Goal: Transaction & Acquisition: Purchase product/service

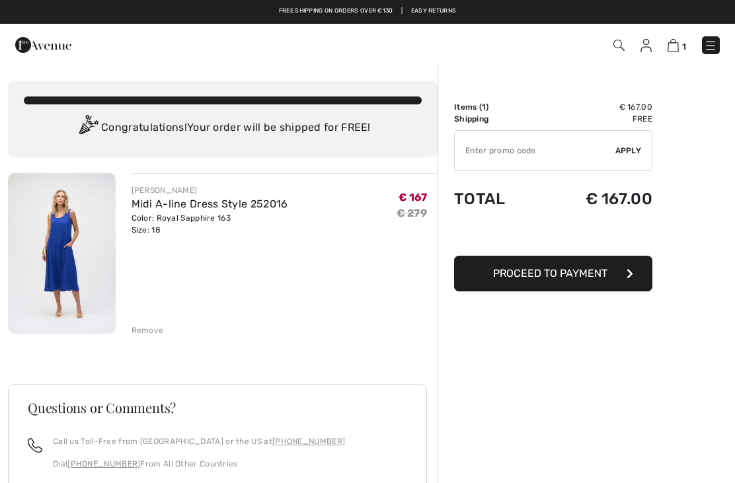
click at [155, 334] on div "Remove" at bounding box center [148, 331] width 32 height 12
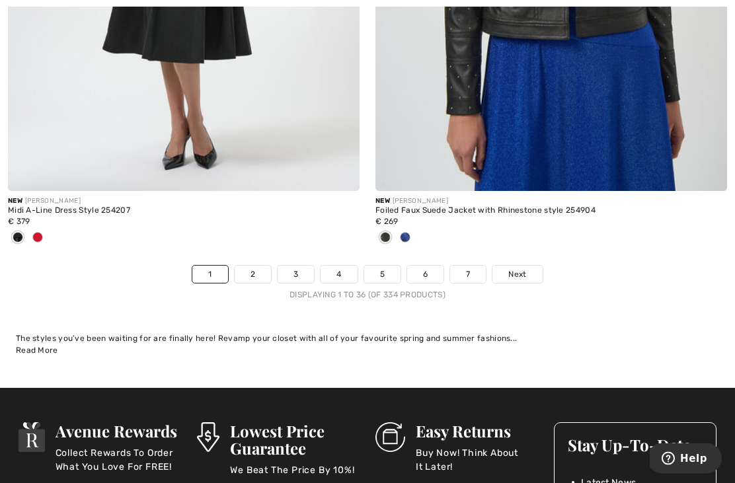
scroll to position [10823, 0]
click at [247, 270] on link "2" at bounding box center [253, 274] width 36 height 17
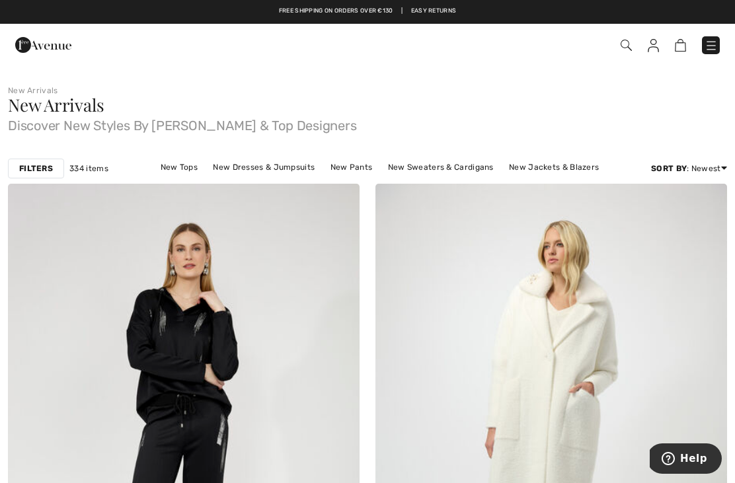
click at [156, 161] on link "New Tops" at bounding box center [179, 167] width 50 height 17
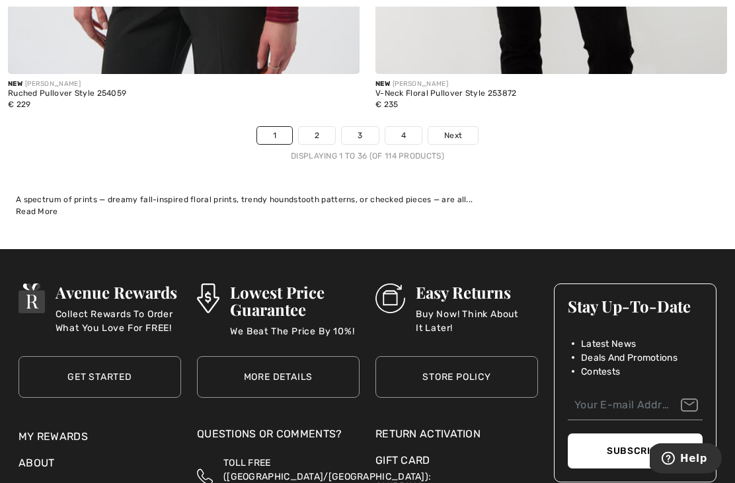
scroll to position [10843, 0]
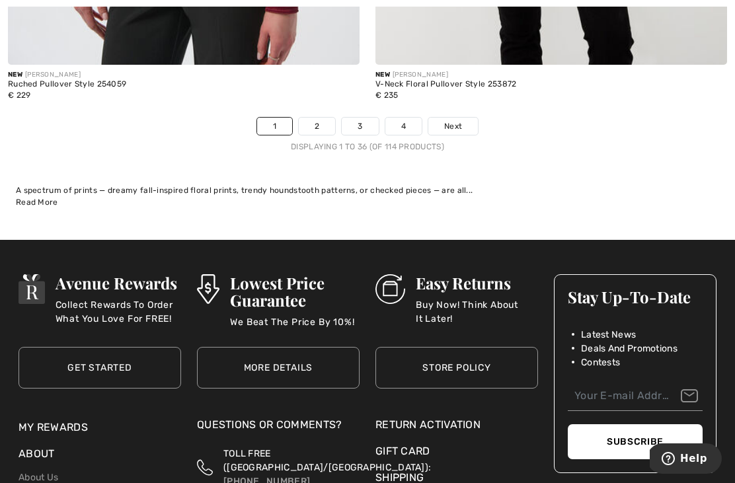
click at [313, 124] on link "2" at bounding box center [317, 126] width 36 height 17
click at [327, 118] on link "2" at bounding box center [317, 126] width 36 height 17
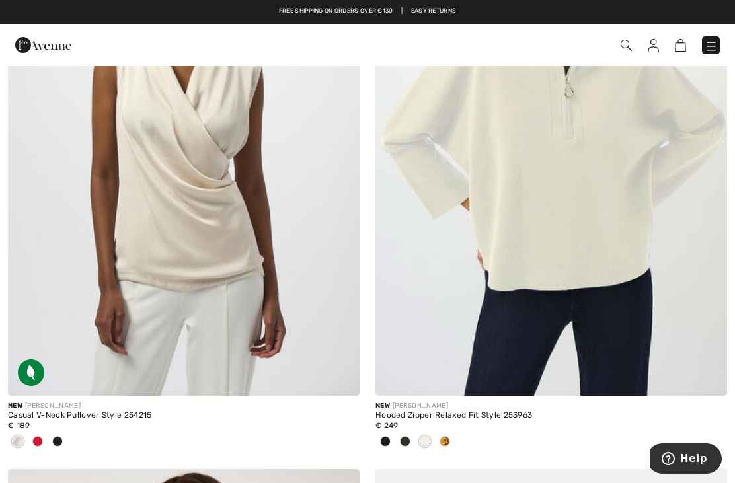
scroll to position [9814, 0]
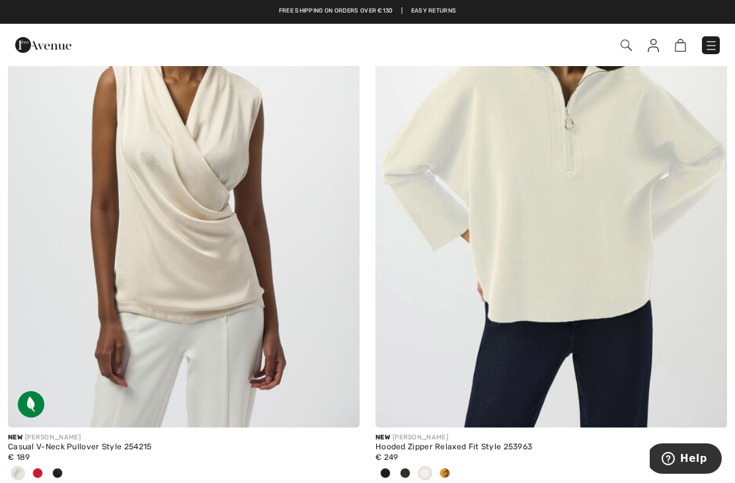
click at [219, 245] on img at bounding box center [184, 163] width 352 height 527
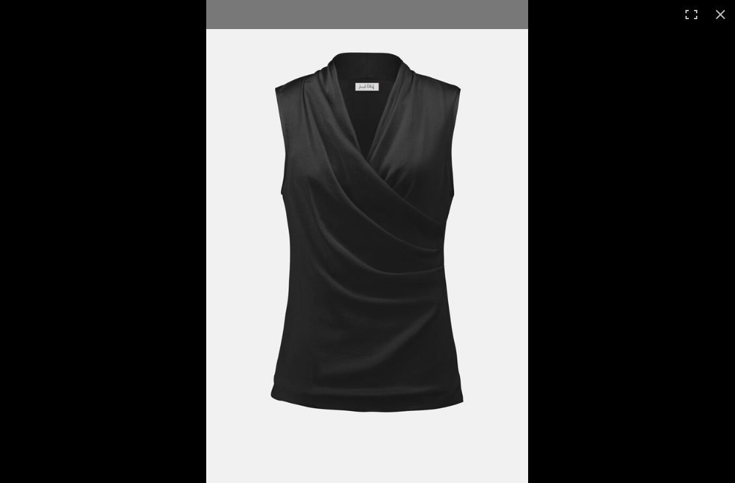
checkbox input "true"
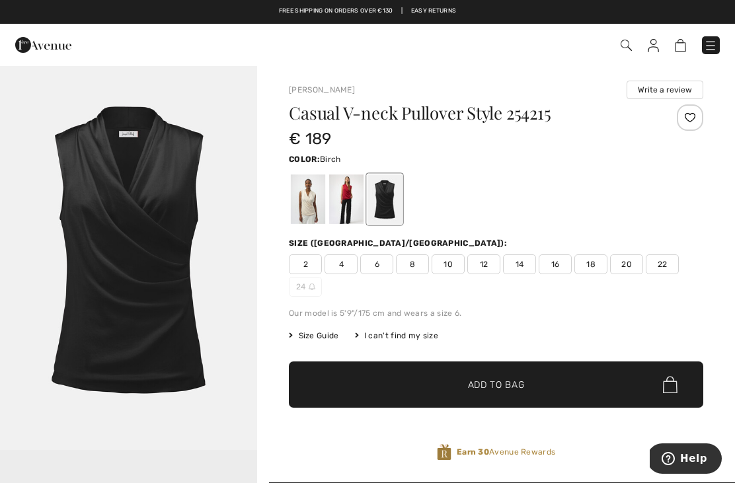
click at [309, 192] on div at bounding box center [308, 200] width 34 height 50
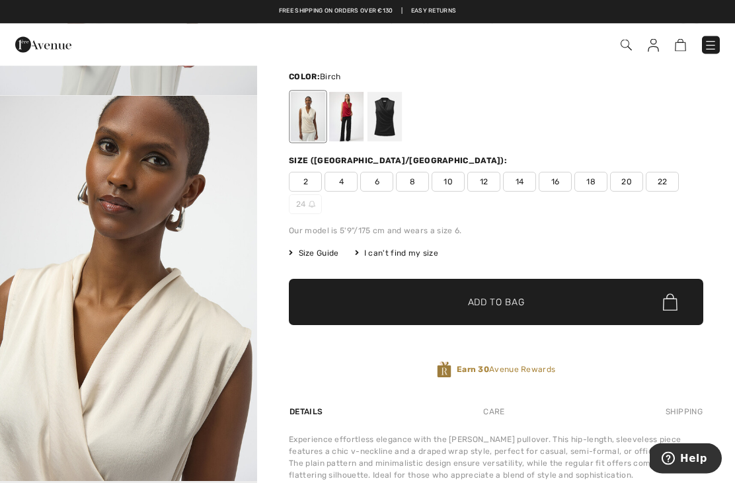
scroll to position [71, 0]
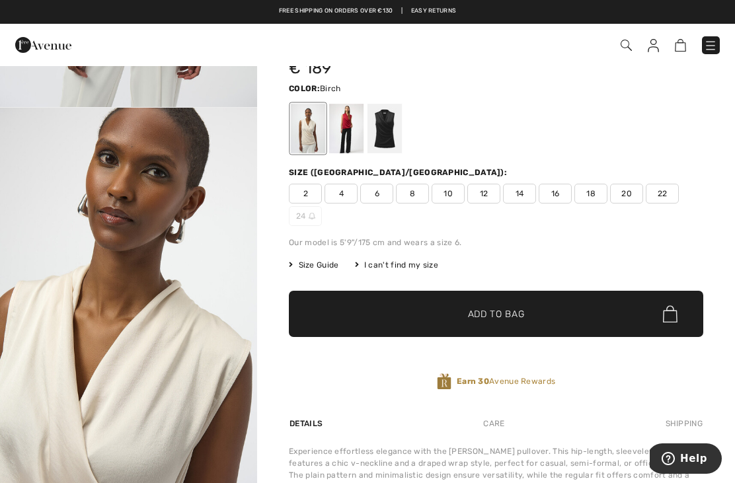
click at [588, 190] on span "18" at bounding box center [590, 194] width 33 height 20
click at [510, 322] on span "✔ Added to Bag Add to Bag" at bounding box center [496, 314] width 414 height 46
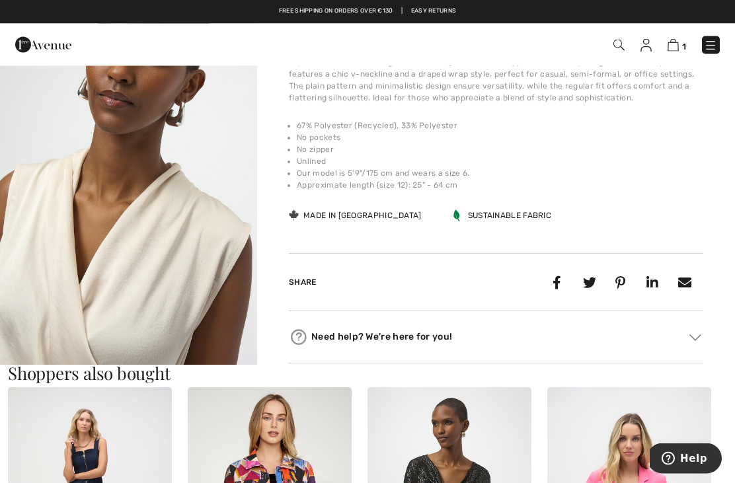
scroll to position [453, 0]
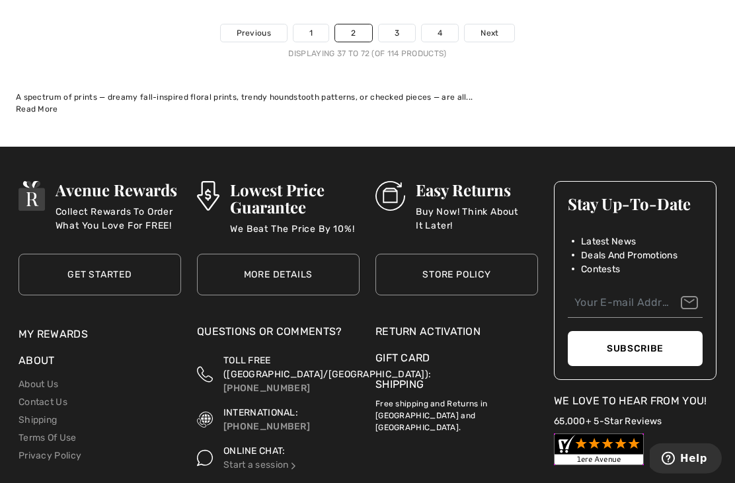
scroll to position [10898, 0]
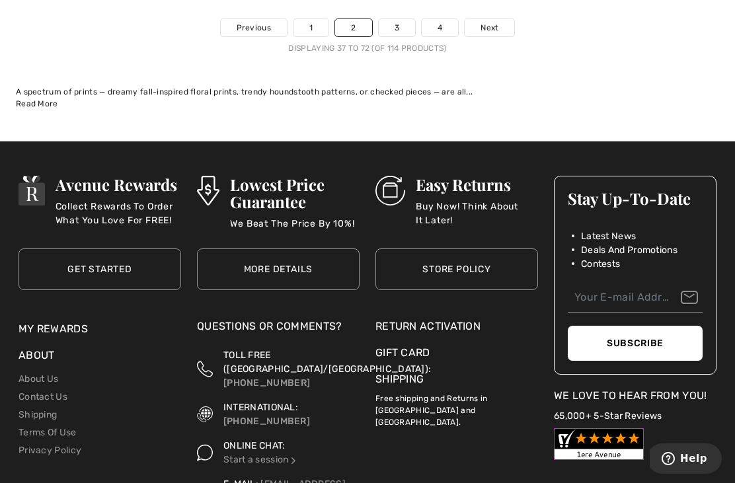
click at [398, 19] on link "3" at bounding box center [397, 27] width 36 height 17
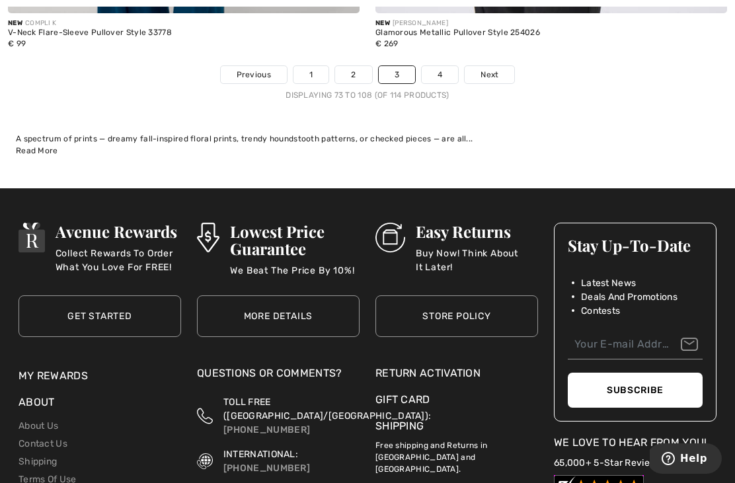
scroll to position [10985, 0]
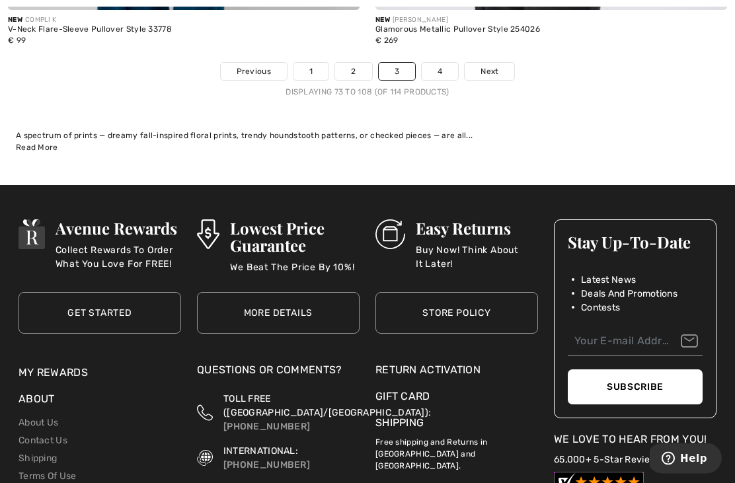
click at [438, 67] on link "4" at bounding box center [440, 71] width 36 height 17
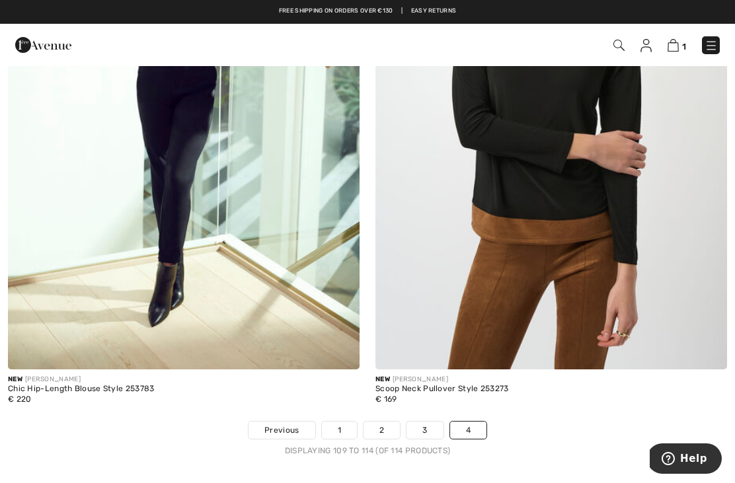
scroll to position [1525, 0]
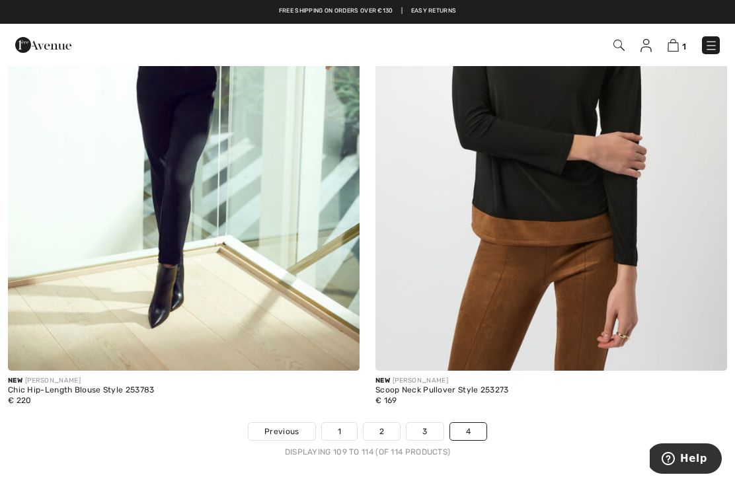
click at [713, 42] on img at bounding box center [711, 45] width 13 height 13
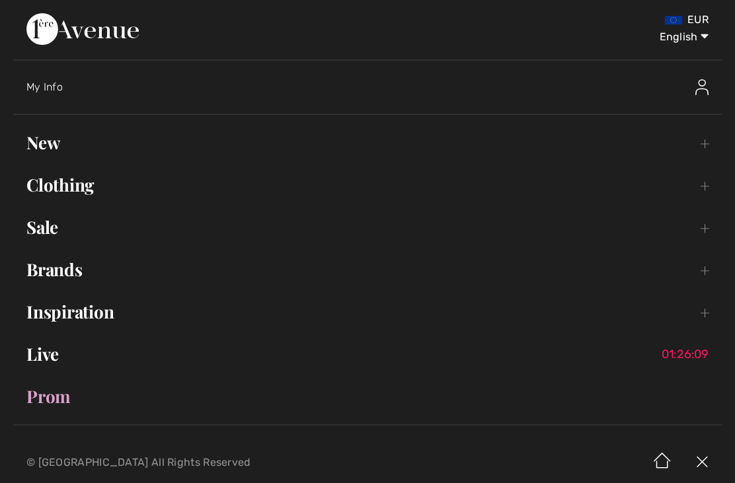
click at [81, 185] on link "Clothing Toggle submenu" at bounding box center [367, 185] width 709 height 29
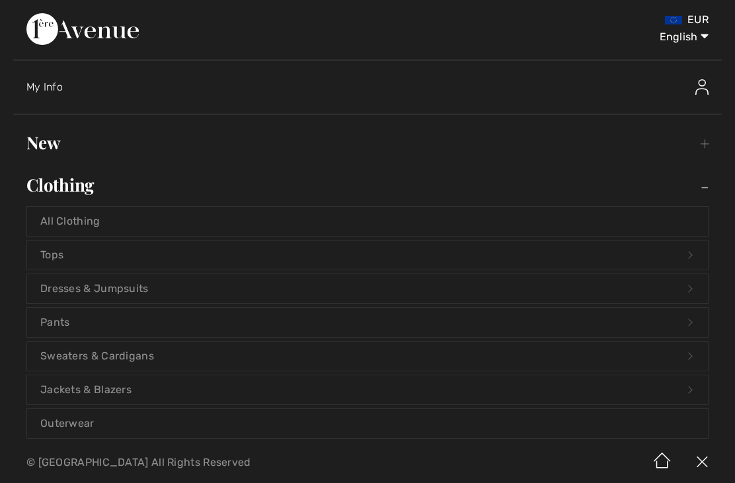
click at [65, 259] on link "Tops Open submenu" at bounding box center [367, 255] width 681 height 29
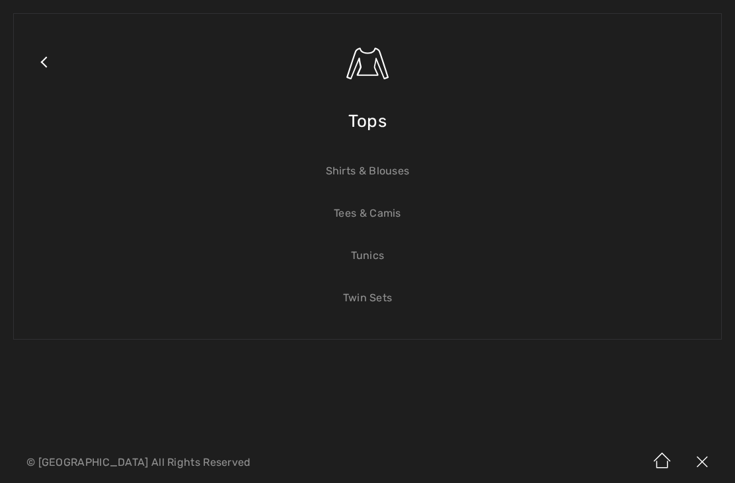
click at [385, 175] on link "Shirts & Blouses" at bounding box center [367, 171] width 681 height 29
click at [358, 175] on link "Shirts & Blouses" at bounding box center [367, 171] width 681 height 29
click at [388, 178] on link "Shirts & Blouses" at bounding box center [367, 171] width 681 height 29
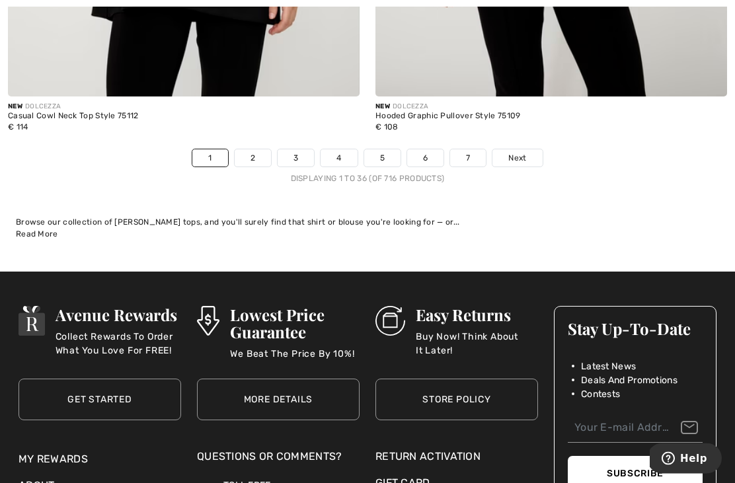
scroll to position [10771, 0]
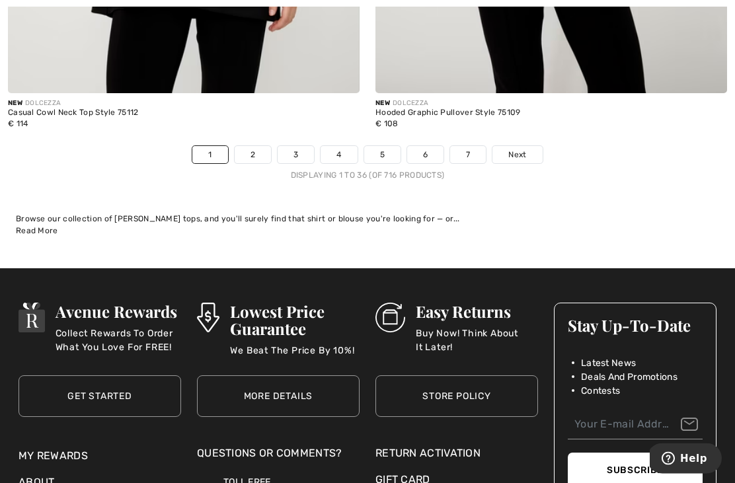
click at [250, 150] on link "2" at bounding box center [253, 155] width 36 height 17
click at [252, 147] on link "2" at bounding box center [253, 155] width 36 height 17
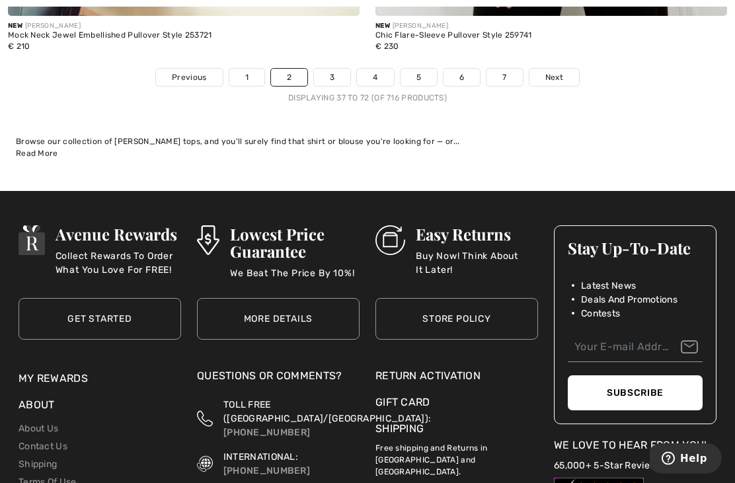
scroll to position [10859, 0]
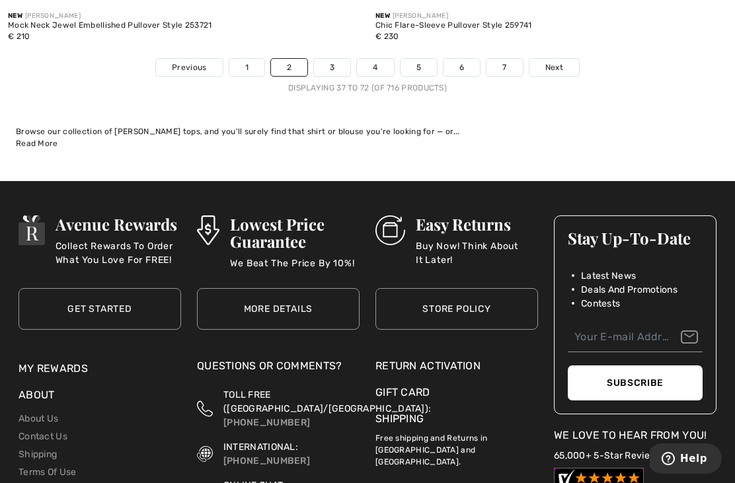
click at [332, 59] on link "3" at bounding box center [332, 67] width 36 height 17
click at [337, 59] on link "3" at bounding box center [332, 67] width 36 height 17
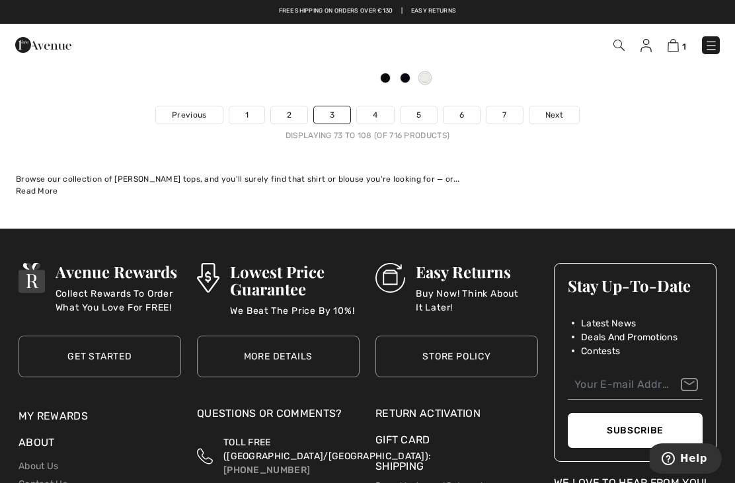
scroll to position [10921, 0]
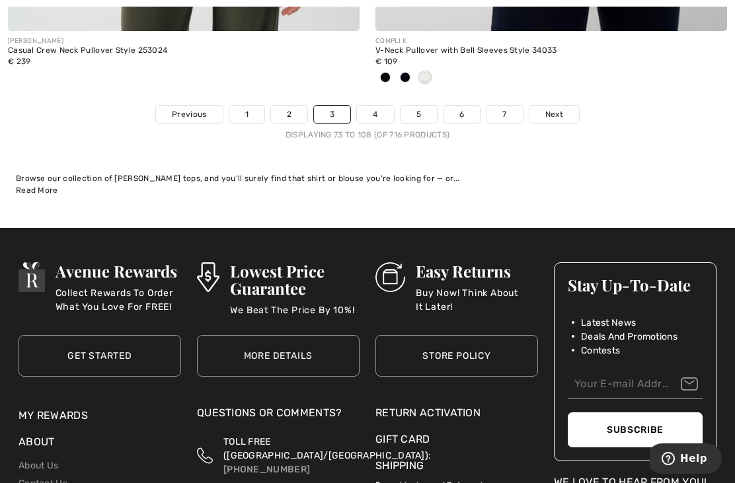
click at [368, 108] on link "4" at bounding box center [375, 114] width 36 height 17
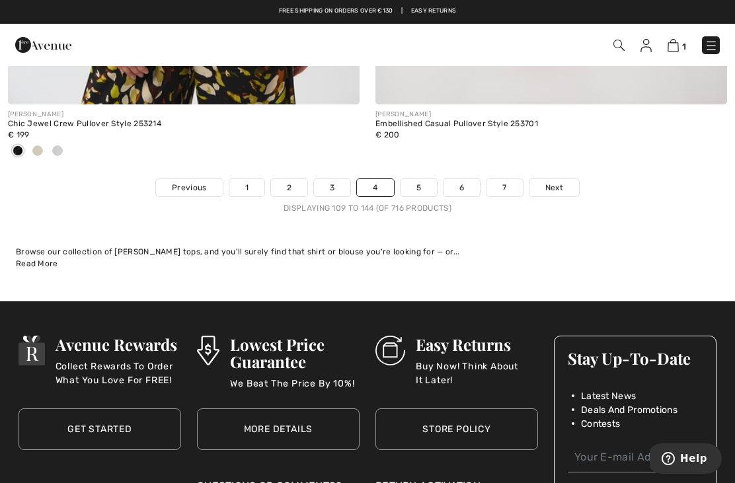
scroll to position [10730, 0]
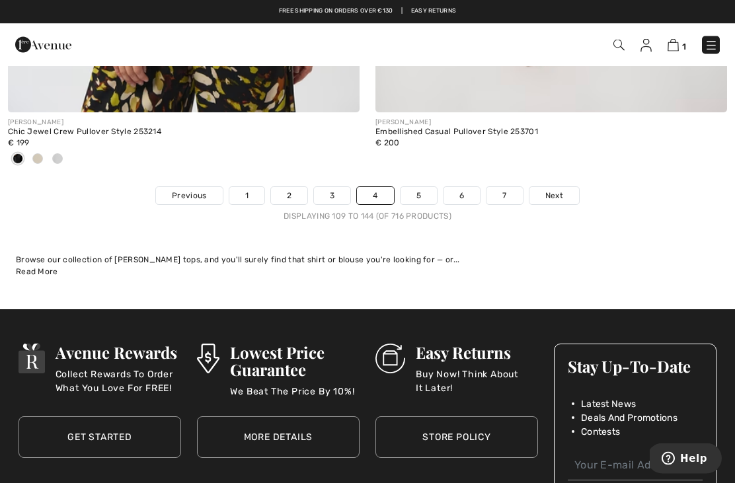
click at [410, 188] on link "5" at bounding box center [419, 196] width 36 height 17
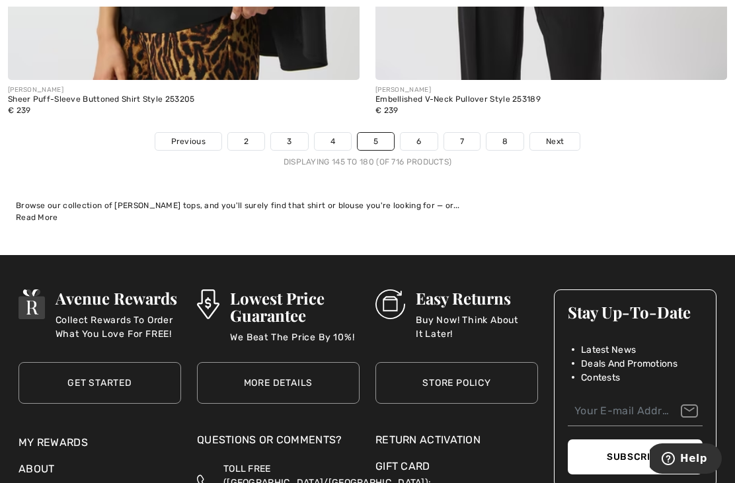
scroll to position [10902, 0]
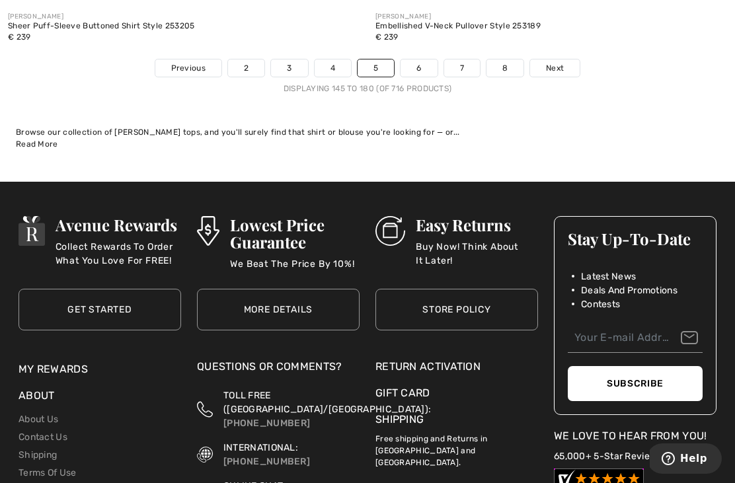
click at [423, 59] on link "6" at bounding box center [419, 67] width 36 height 17
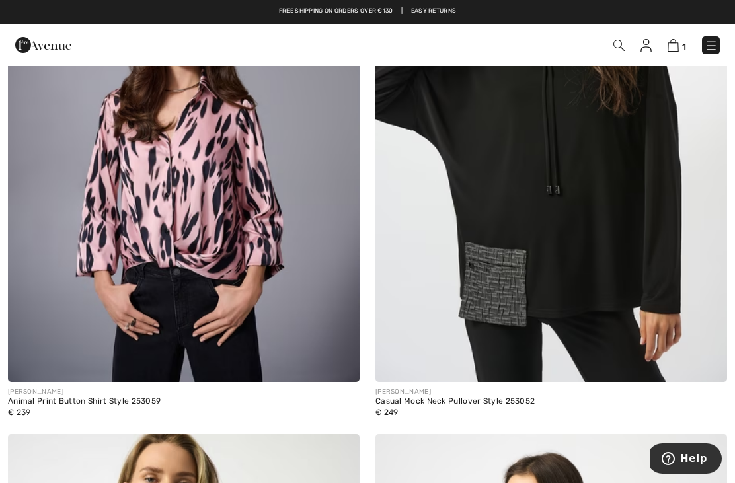
scroll to position [3924, 0]
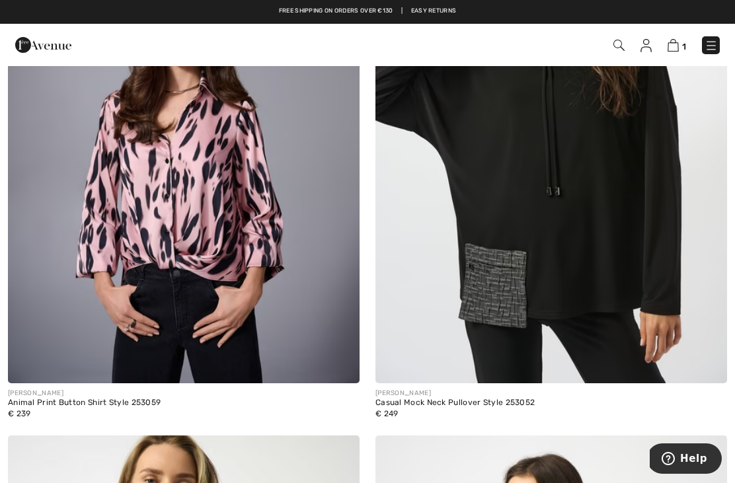
click at [206, 209] on img at bounding box center [184, 119] width 352 height 527
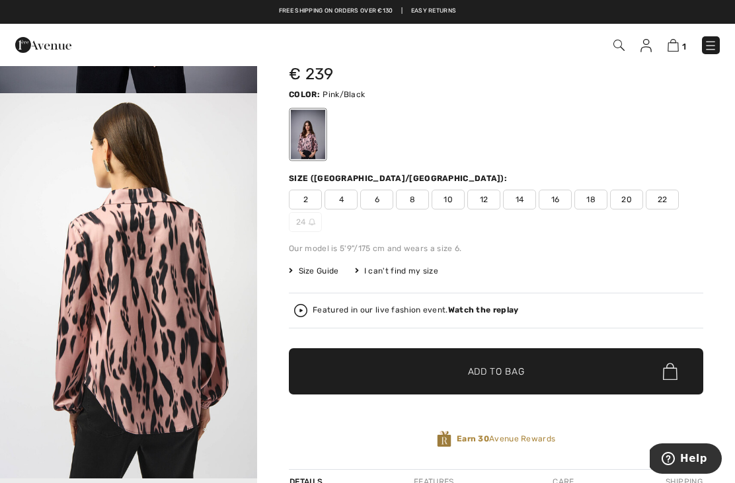
scroll to position [64, 0]
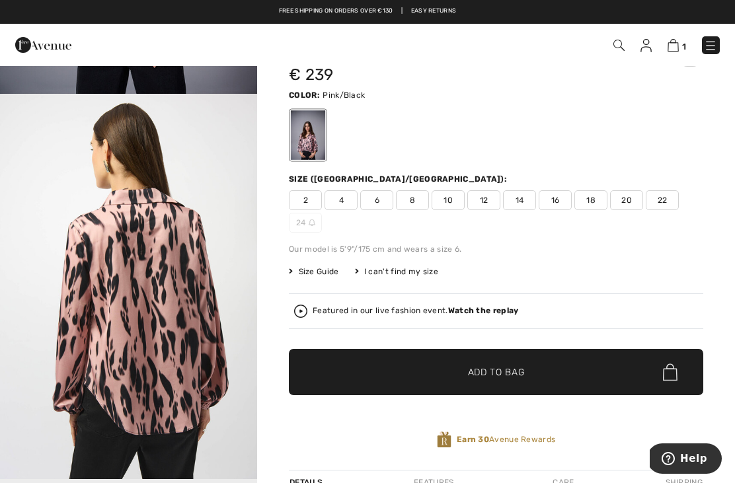
click at [587, 193] on span "18" at bounding box center [590, 200] width 33 height 20
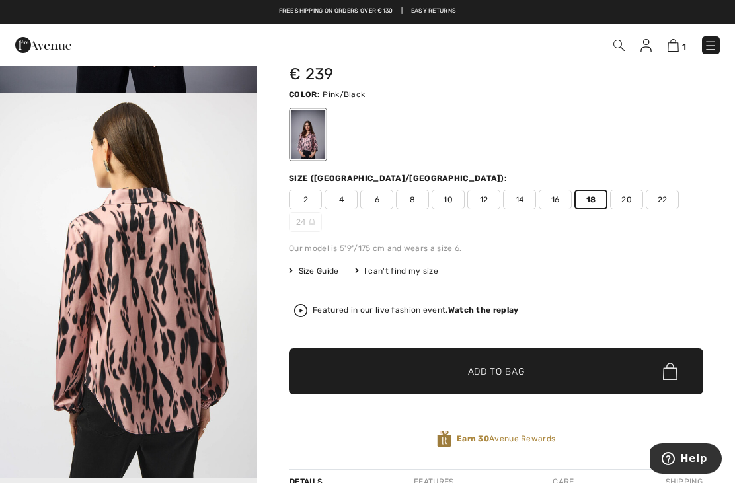
scroll to position [0, 0]
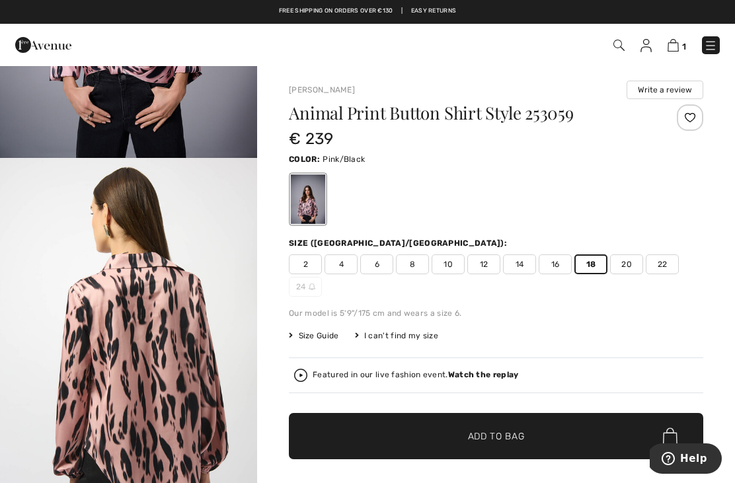
click at [690, 118] on div at bounding box center [690, 117] width 26 height 26
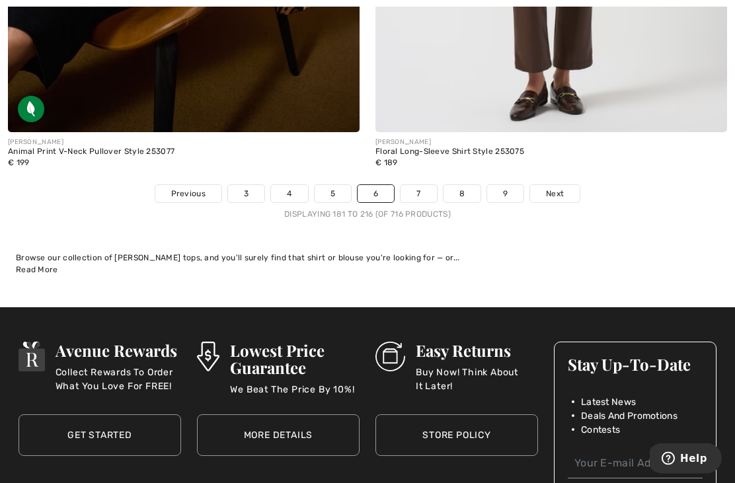
scroll to position [10758, 0]
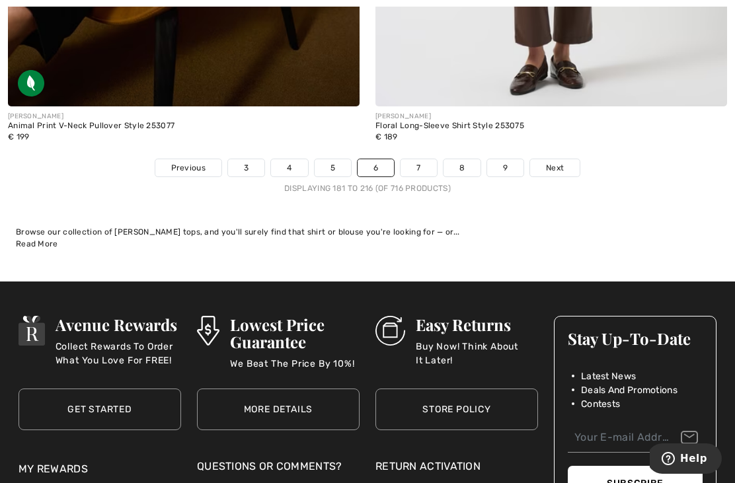
click at [418, 159] on link "7" at bounding box center [419, 167] width 36 height 17
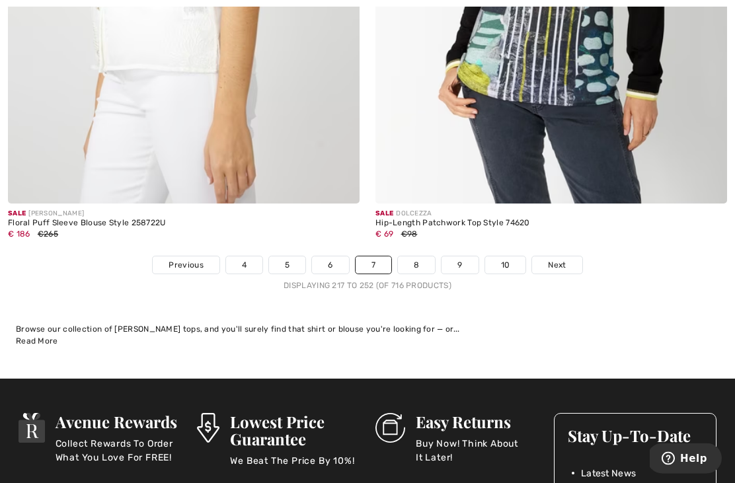
scroll to position [10722, 0]
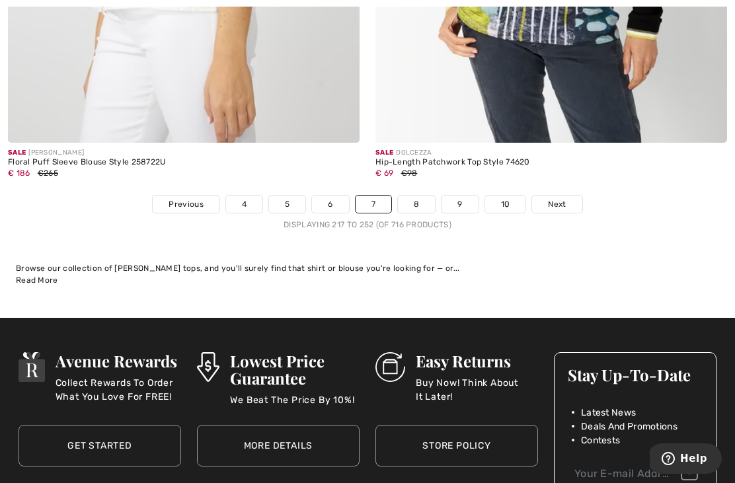
click at [420, 196] on link "8" at bounding box center [416, 204] width 37 height 17
click at [414, 196] on link "8" at bounding box center [416, 204] width 37 height 17
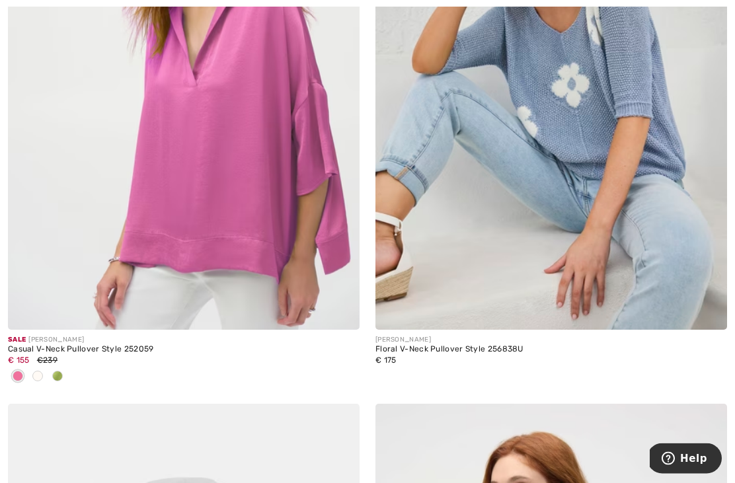
scroll to position [363, 0]
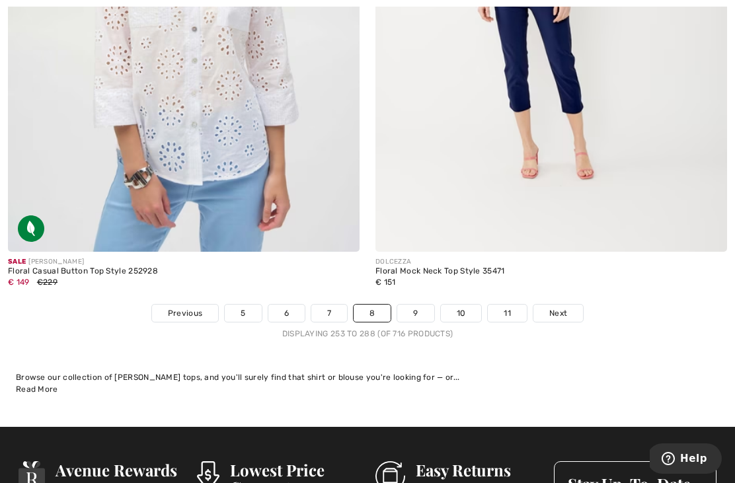
click at [422, 311] on link "9" at bounding box center [415, 313] width 36 height 17
click at [421, 305] on link "9" at bounding box center [415, 313] width 36 height 17
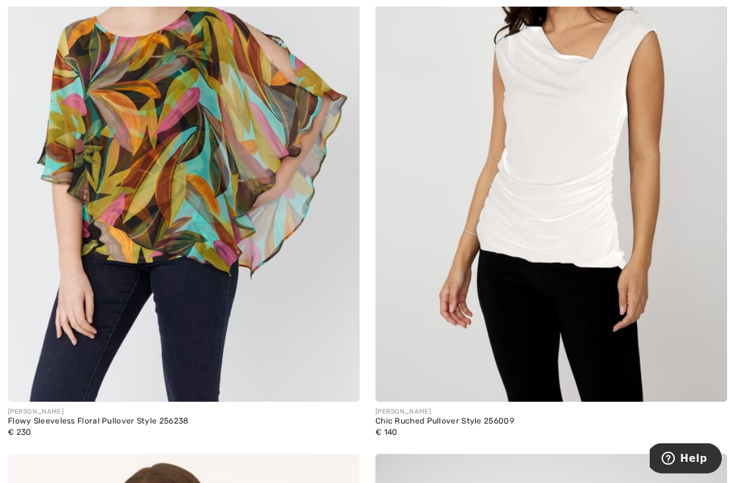
scroll to position [8769, 0]
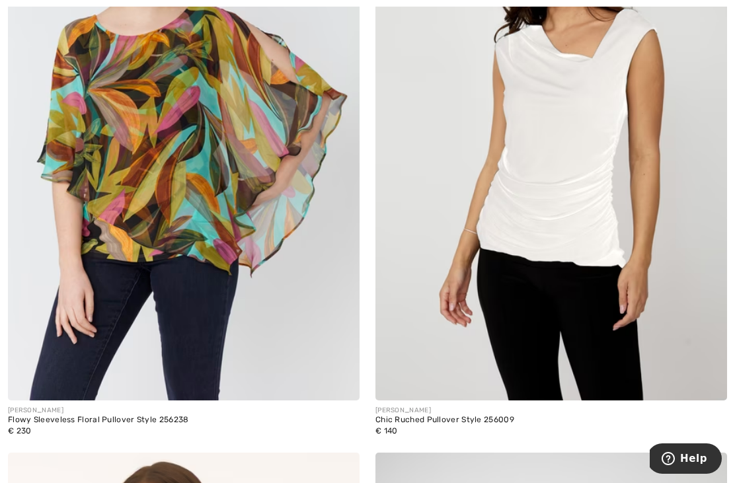
click at [585, 196] on img at bounding box center [551, 136] width 352 height 527
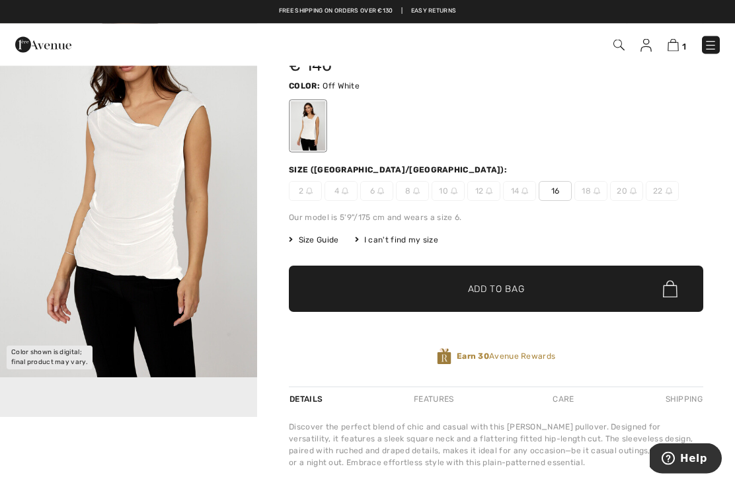
scroll to position [61, 0]
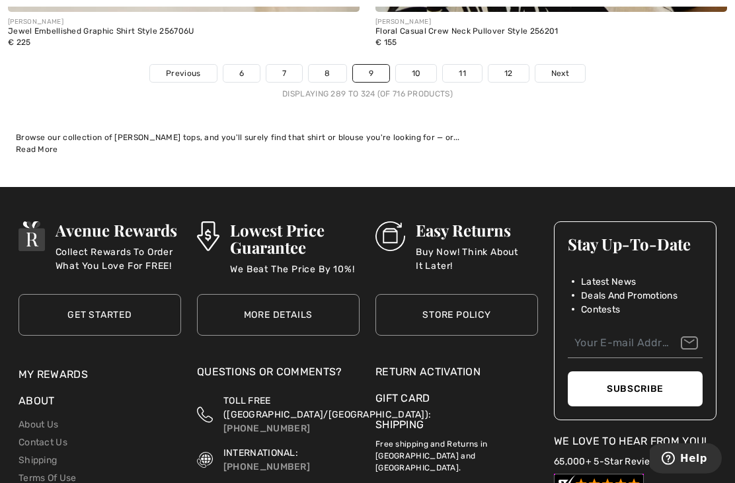
scroll to position [10913, 0]
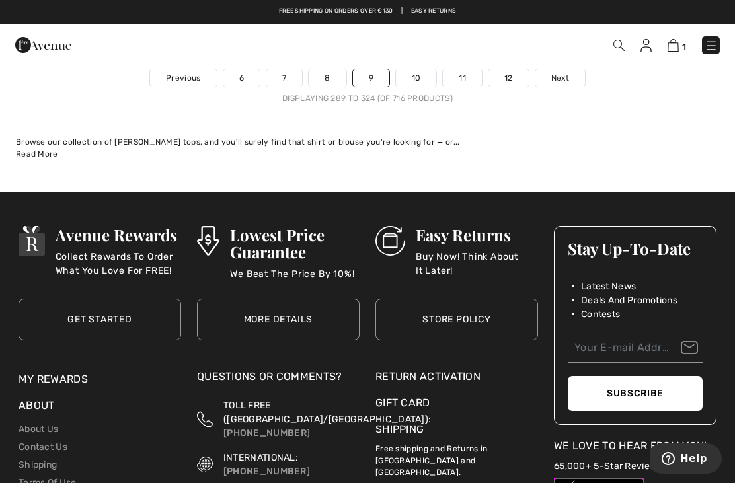
click at [422, 69] on link "10" at bounding box center [416, 77] width 41 height 17
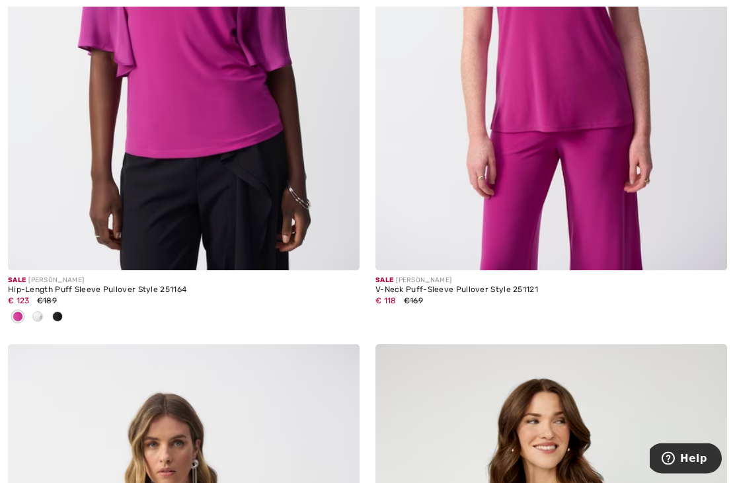
scroll to position [422, 0]
click at [263, 153] on img at bounding box center [184, 6] width 352 height 527
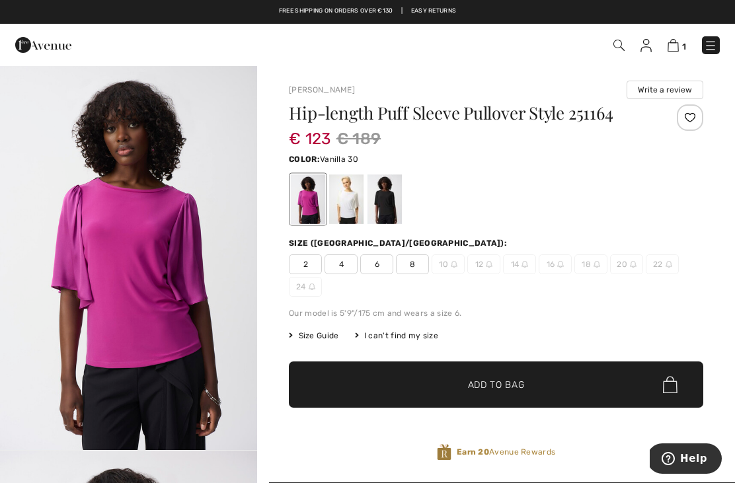
click at [350, 193] on div at bounding box center [346, 200] width 34 height 50
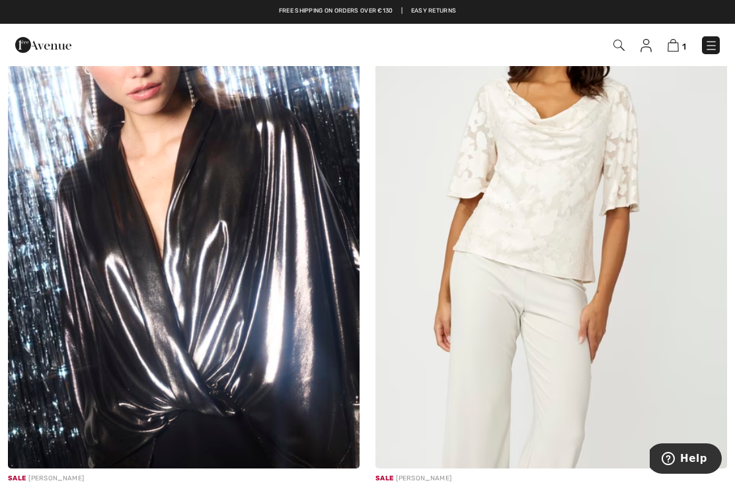
scroll to position [5665, 0]
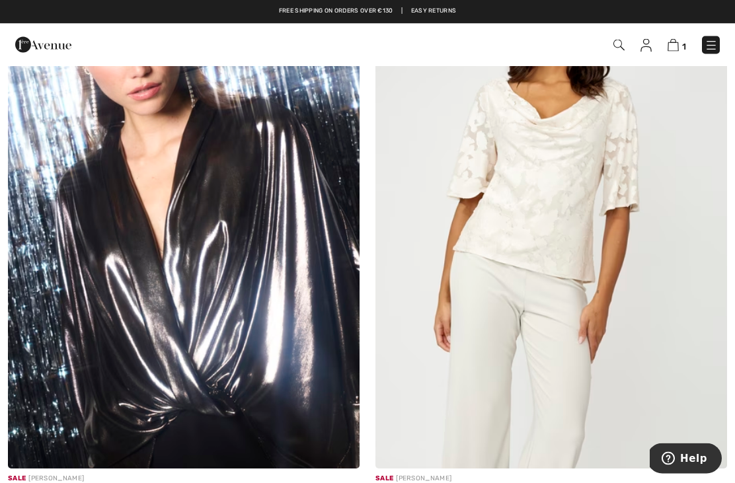
click at [550, 147] on img at bounding box center [551, 205] width 352 height 527
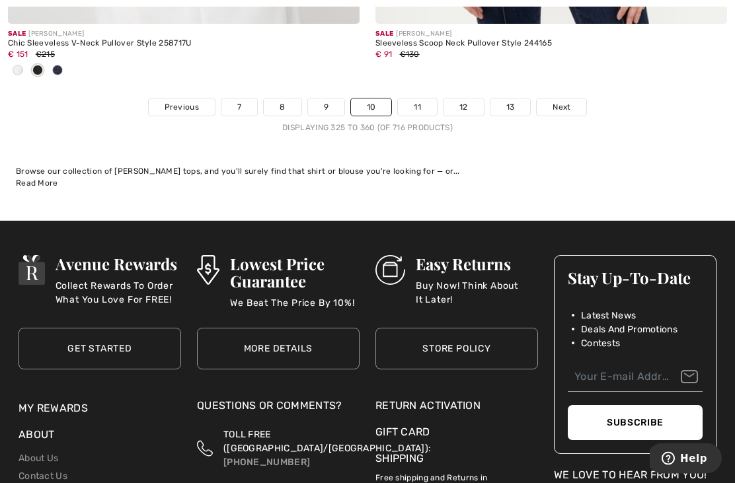
scroll to position [10882, 0]
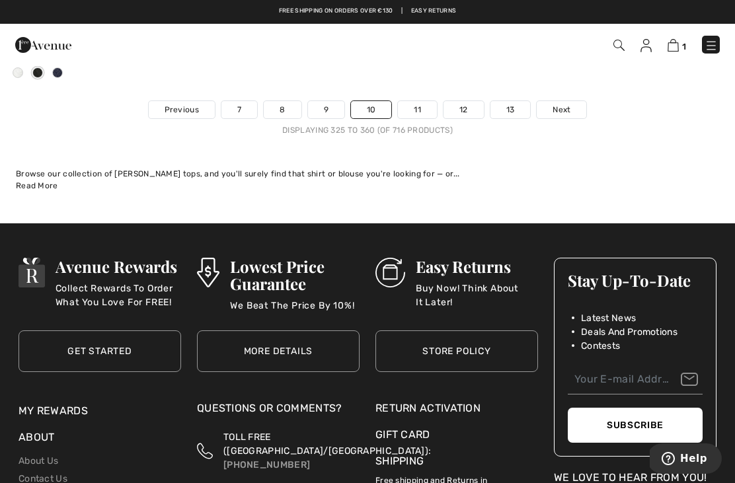
click at [422, 101] on link "11" at bounding box center [417, 109] width 39 height 17
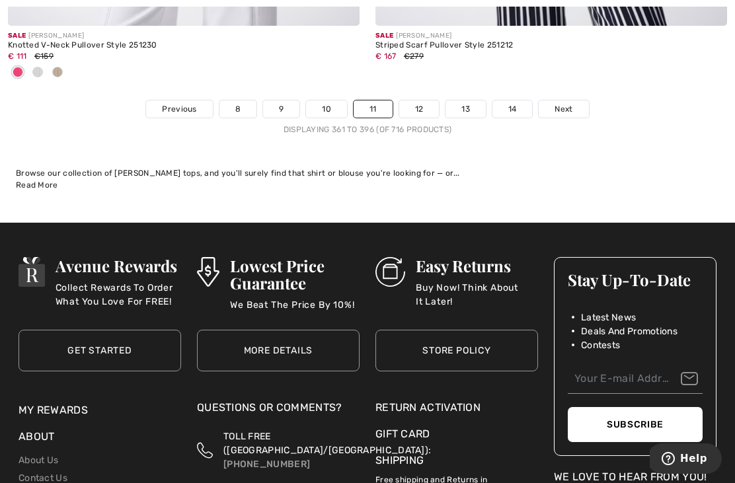
scroll to position [10997, 0]
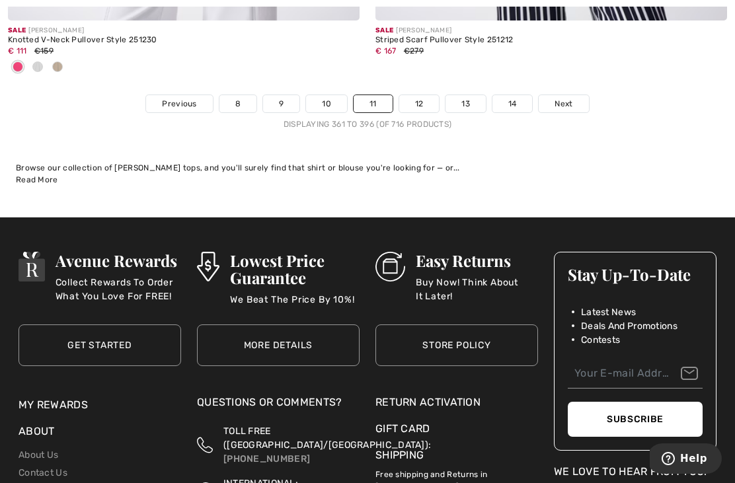
click at [418, 95] on link "12" at bounding box center [419, 103] width 40 height 17
click at [420, 95] on link "12" at bounding box center [419, 103] width 40 height 17
click at [412, 95] on link "12" at bounding box center [419, 103] width 40 height 17
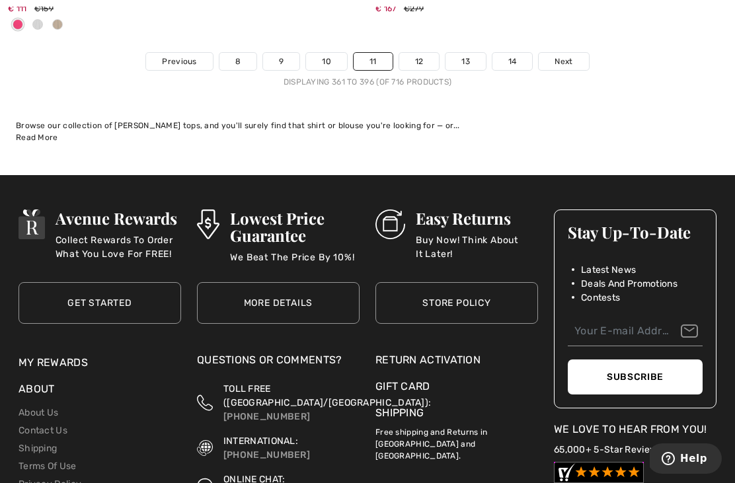
click at [423, 53] on link "12" at bounding box center [419, 61] width 40 height 17
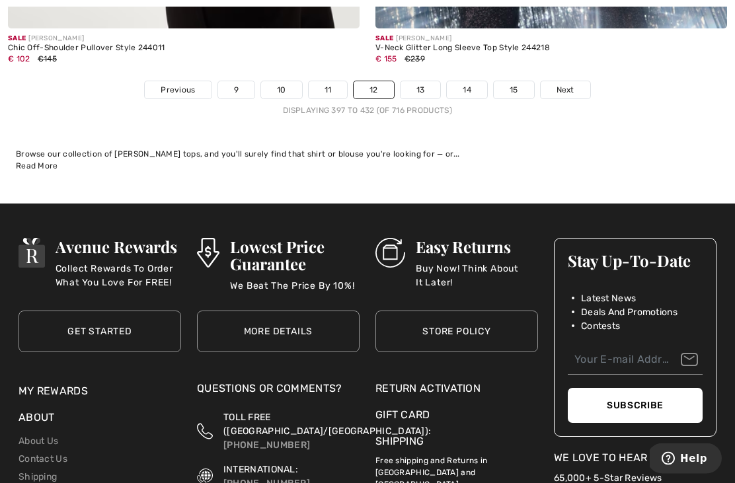
scroll to position [10923, 0]
click at [426, 81] on link "13" at bounding box center [421, 89] width 40 height 17
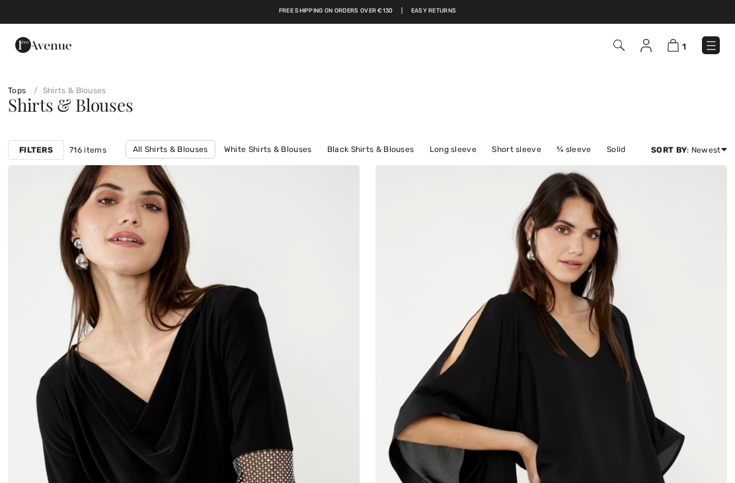
checkbox input "true"
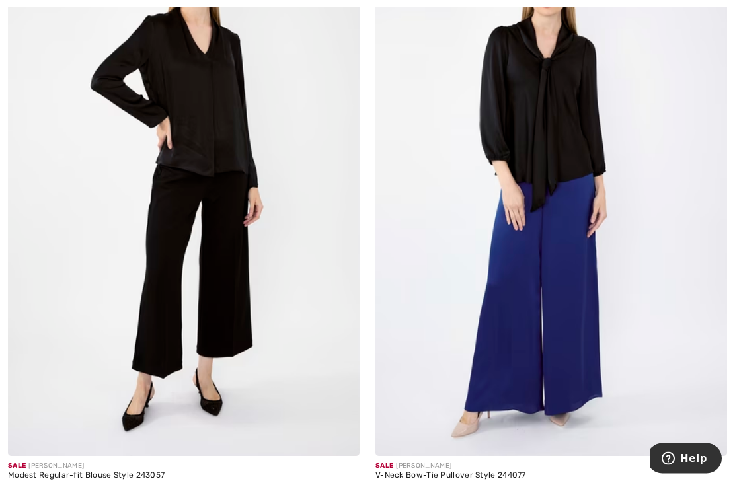
scroll to position [8737, 0]
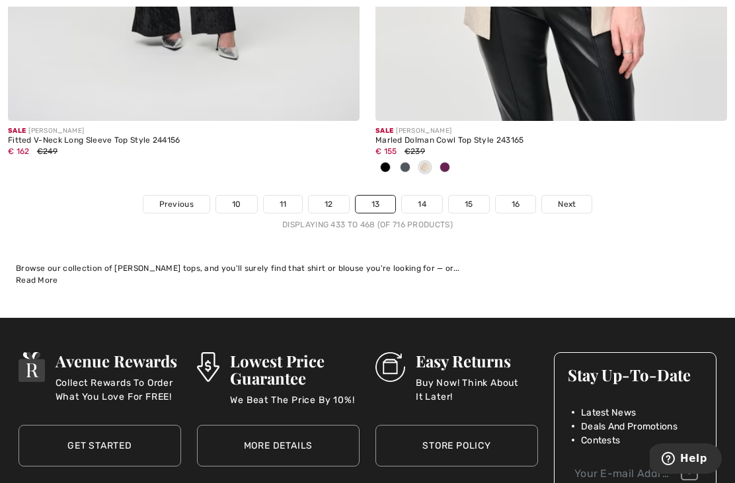
click at [417, 196] on link "14" at bounding box center [422, 204] width 40 height 17
click at [424, 196] on link "14" at bounding box center [422, 204] width 40 height 17
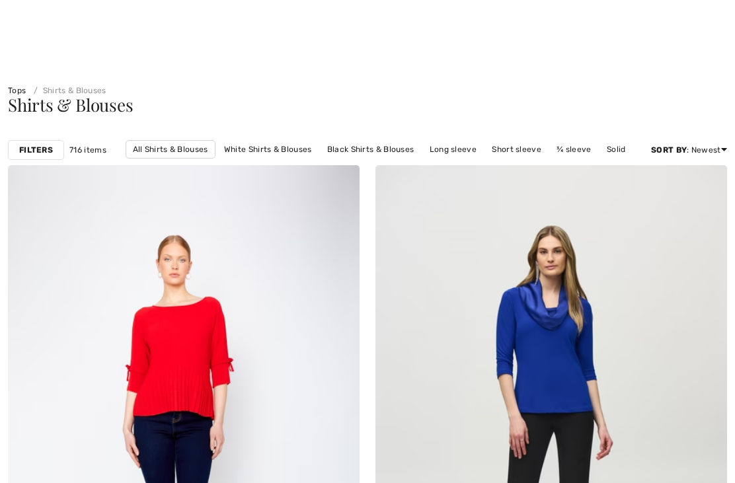
checkbox input "true"
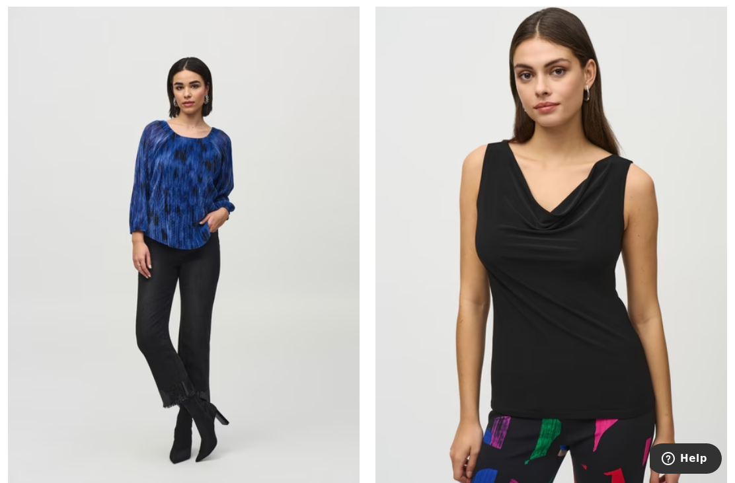
scroll to position [4498, 0]
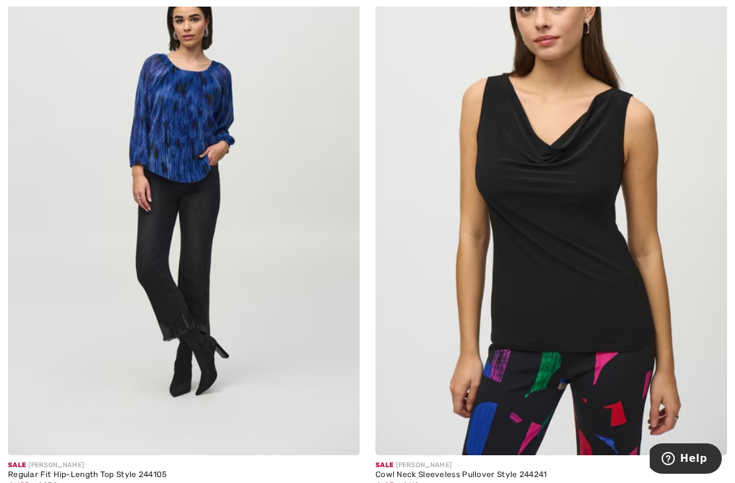
click at [576, 284] on img at bounding box center [551, 191] width 352 height 527
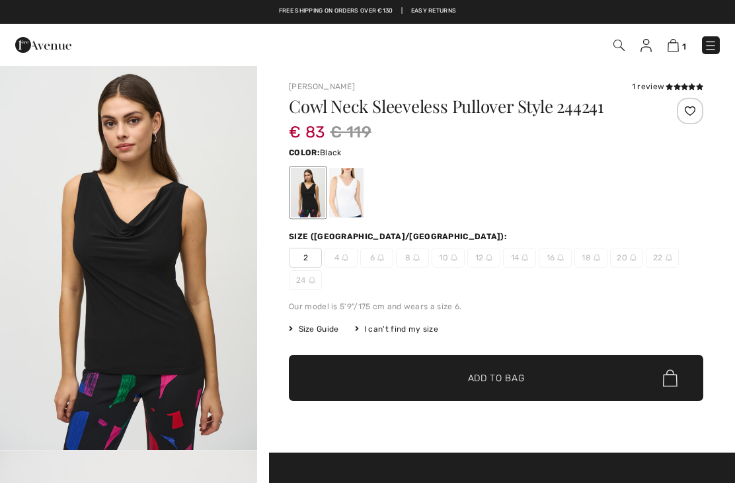
click at [354, 193] on div at bounding box center [346, 193] width 34 height 50
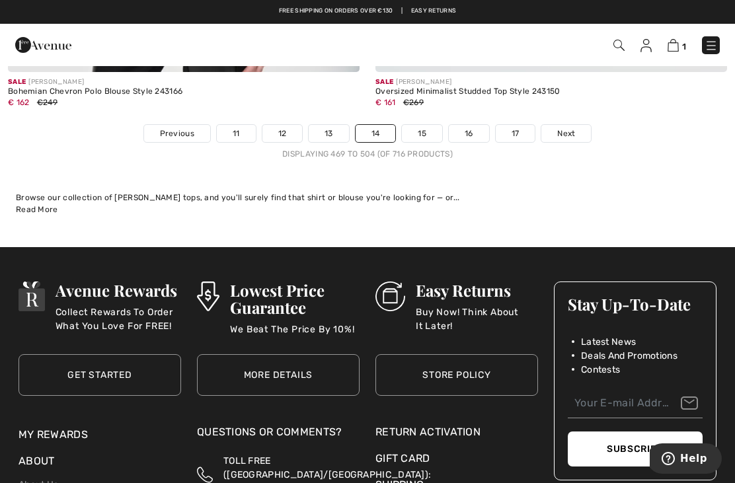
scroll to position [10847, 0]
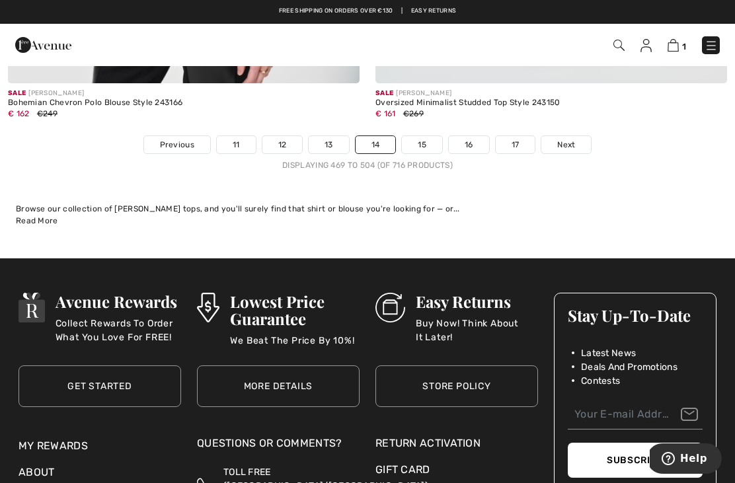
click at [416, 142] on link "15" at bounding box center [422, 144] width 40 height 17
click at [424, 137] on link "15" at bounding box center [422, 144] width 40 height 17
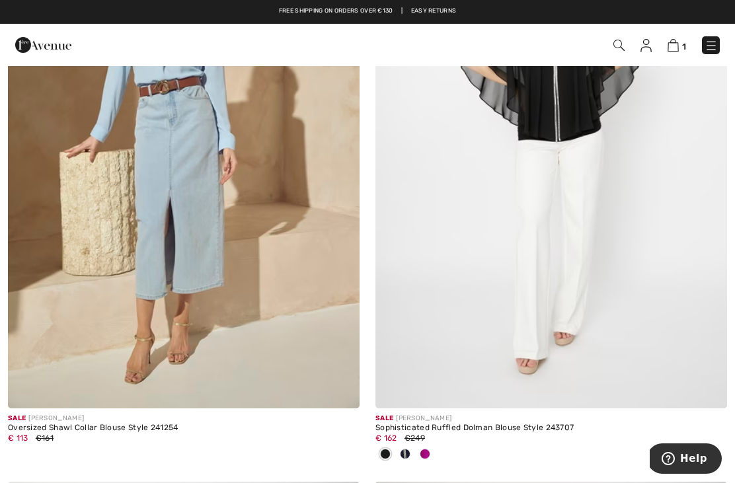
scroll to position [5660, 0]
click at [647, 47] on img at bounding box center [646, 45] width 11 height 13
click at [646, 45] on img at bounding box center [646, 45] width 11 height 13
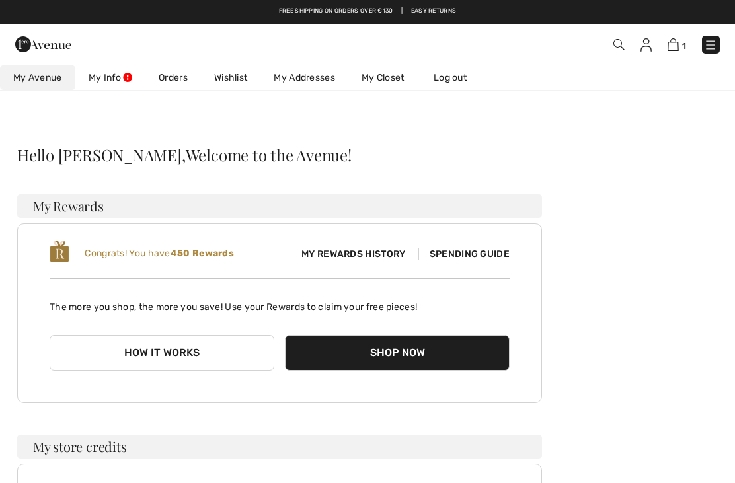
click at [237, 83] on link "Wishlist" at bounding box center [230, 77] width 59 height 24
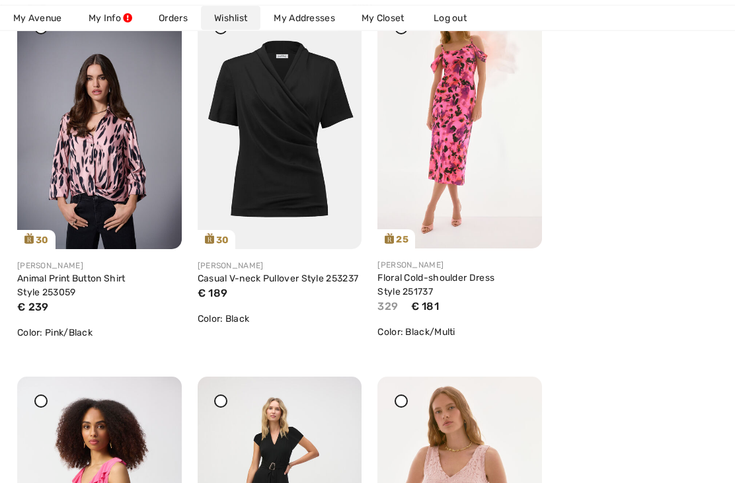
scroll to position [264, 0]
click at [276, 153] on img at bounding box center [280, 125] width 165 height 247
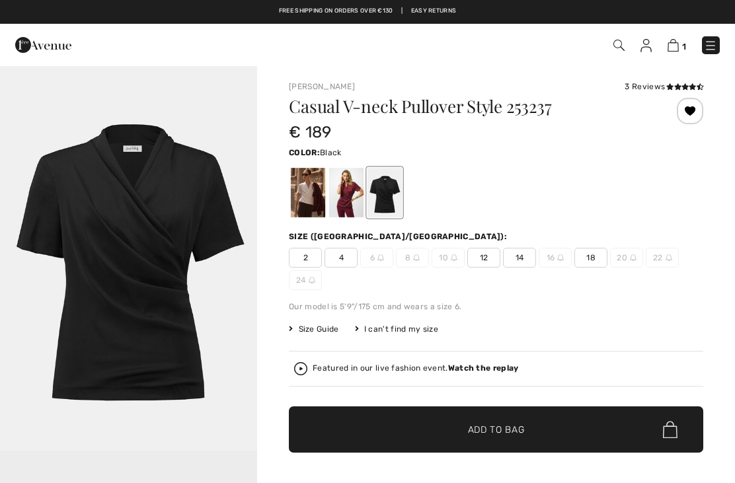
checkbox input "true"
click at [313, 195] on div at bounding box center [308, 193] width 34 height 50
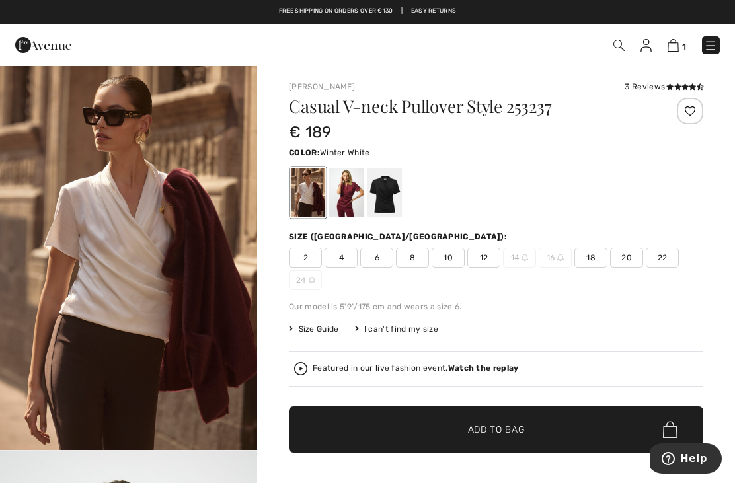
click at [592, 258] on span "18" at bounding box center [590, 258] width 33 height 20
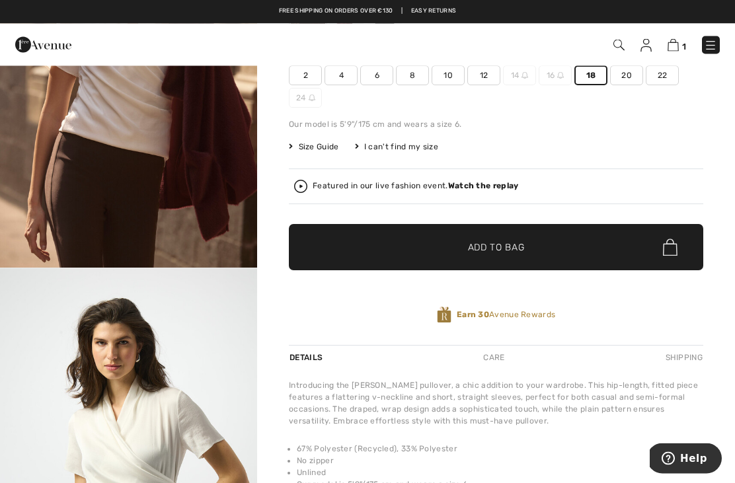
scroll to position [180, 0]
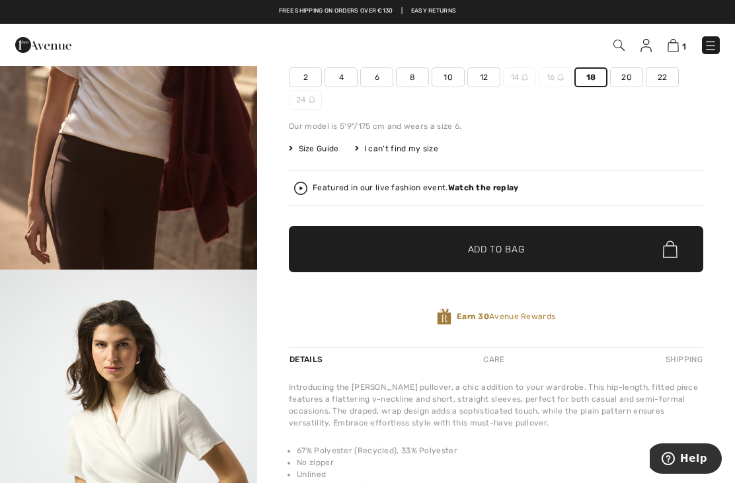
click at [514, 247] on span "Add to Bag" at bounding box center [496, 250] width 57 height 14
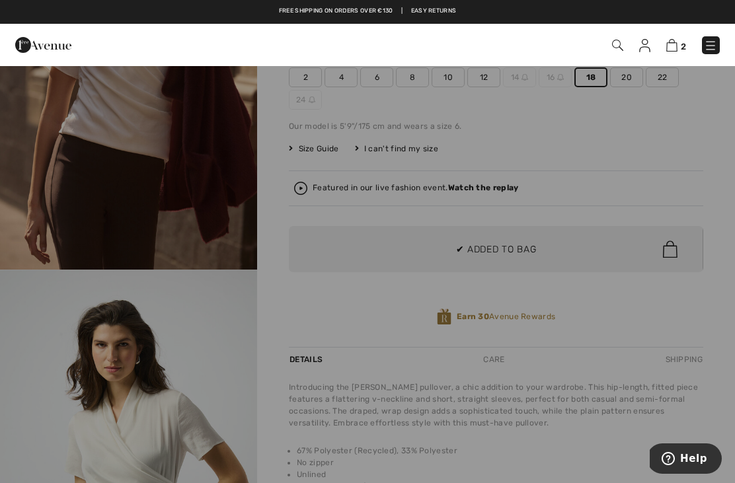
click at [522, 250] on div at bounding box center [367, 241] width 735 height 483
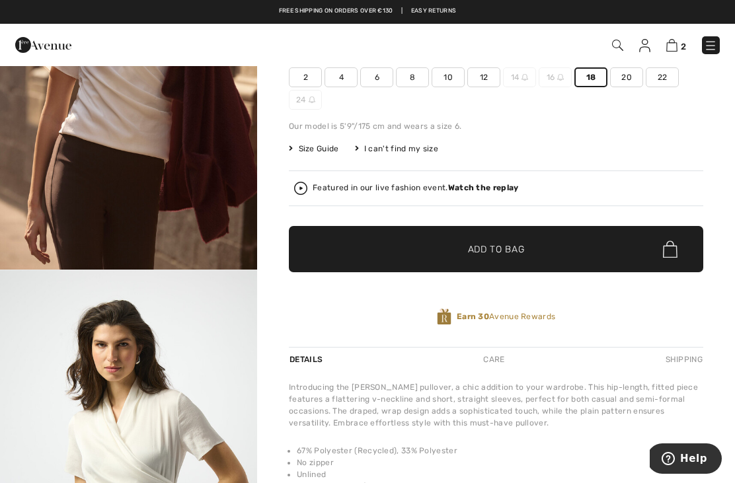
click at [670, 45] on img at bounding box center [671, 45] width 11 height 13
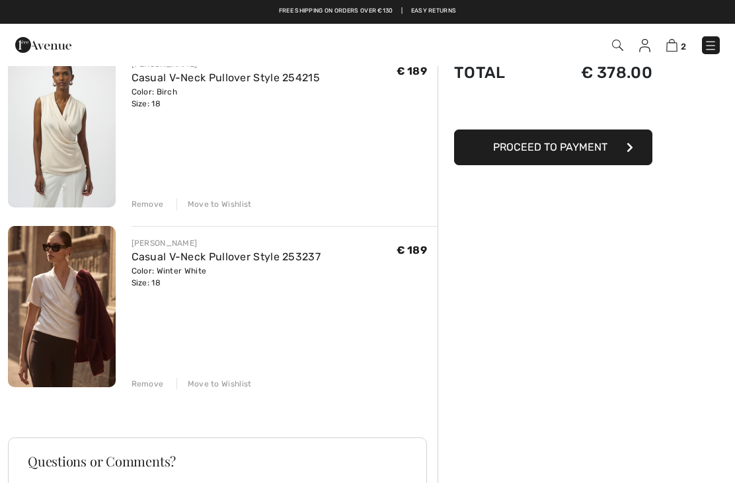
scroll to position [126, 0]
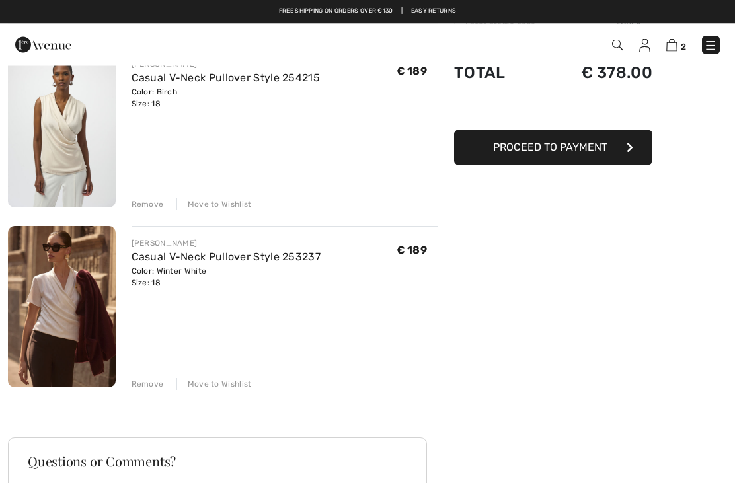
click at [143, 385] on div "Remove" at bounding box center [148, 385] width 32 height 12
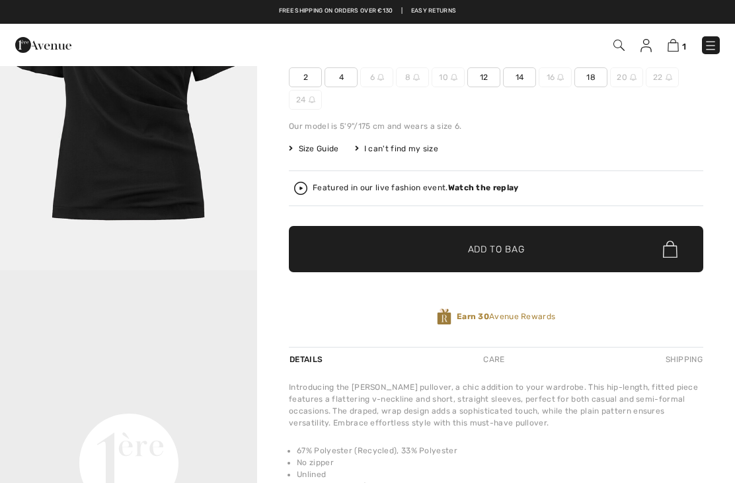
click at [717, 44] on img at bounding box center [710, 45] width 13 height 13
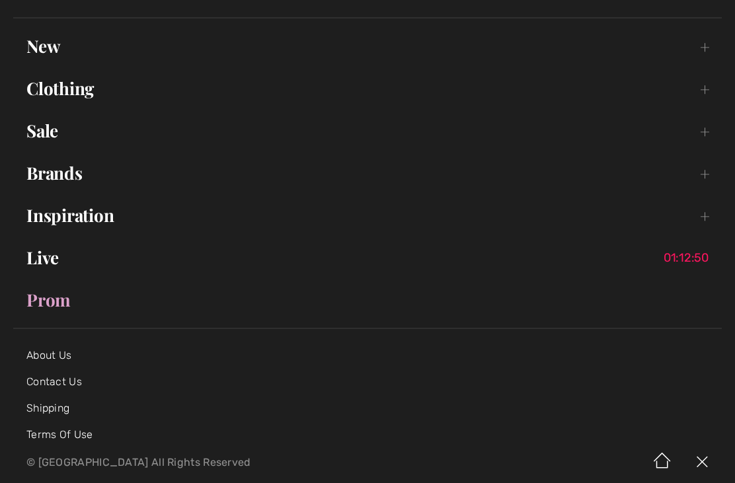
scroll to position [105, 0]
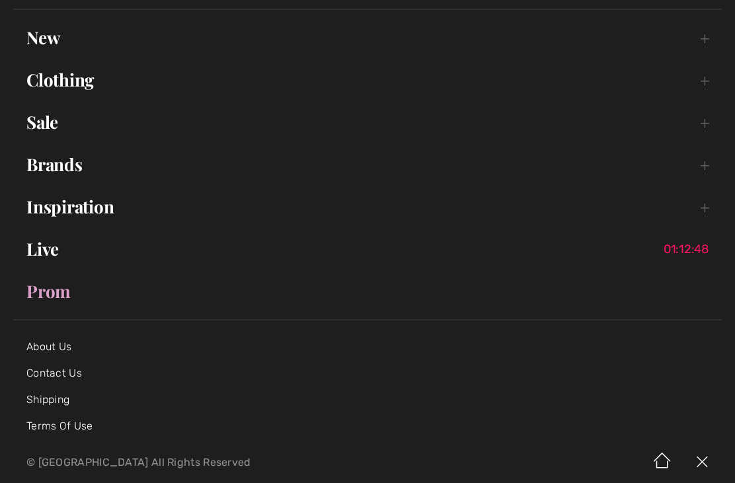
click at [77, 89] on link "Clothing Toggle submenu" at bounding box center [367, 79] width 709 height 29
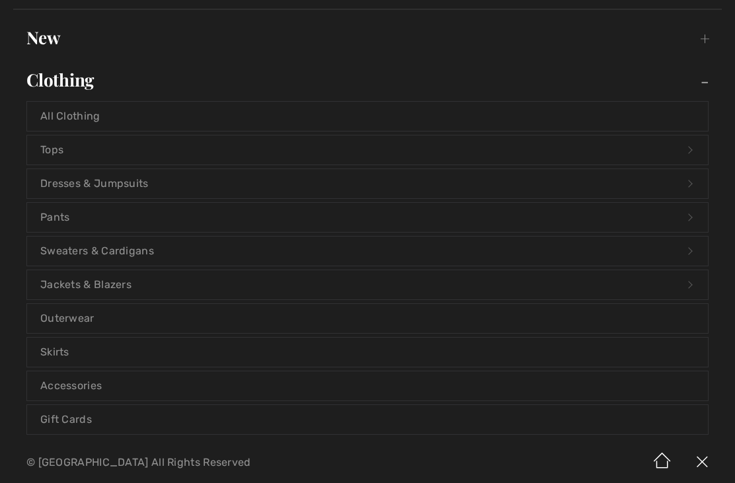
click at [89, 320] on link "Outerwear" at bounding box center [367, 318] width 681 height 29
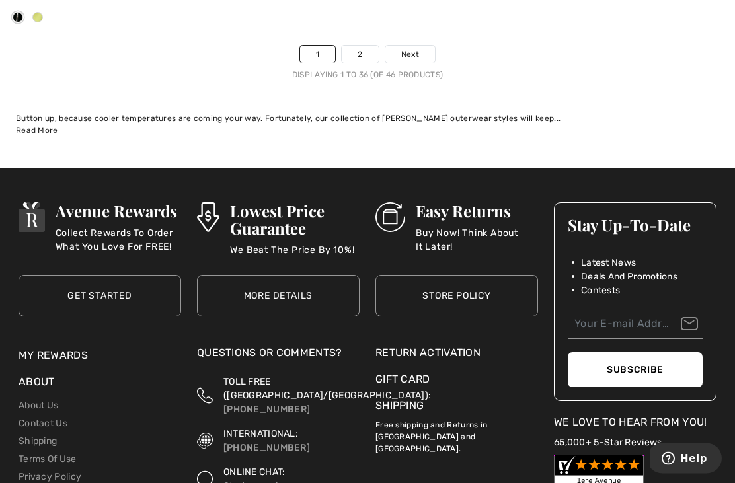
scroll to position [11022, 0]
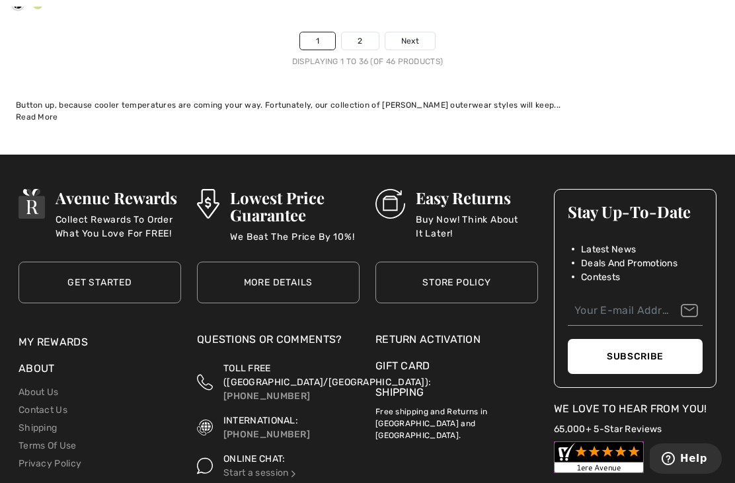
click at [361, 32] on link "2" at bounding box center [360, 40] width 36 height 17
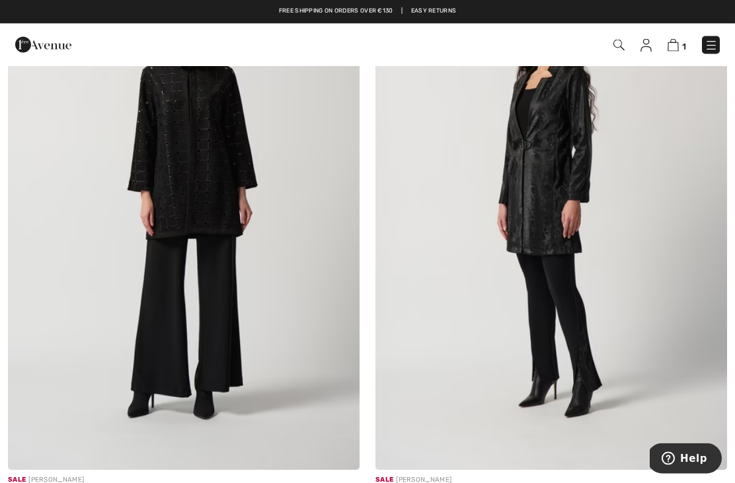
scroll to position [1368, 0]
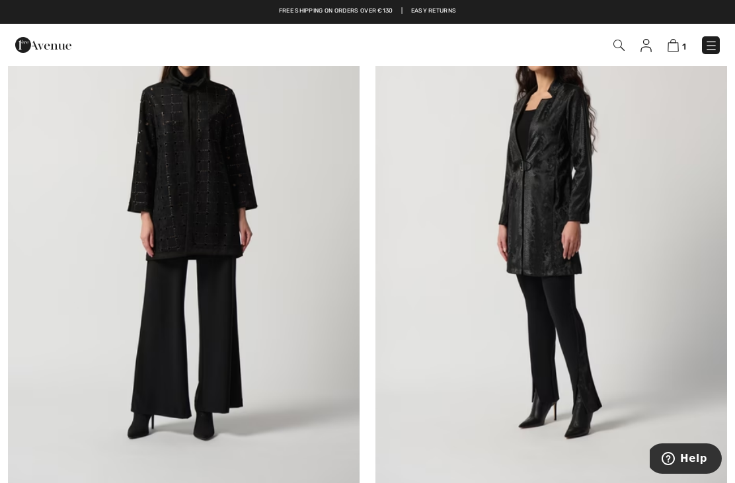
click at [712, 48] on img at bounding box center [711, 45] width 13 height 13
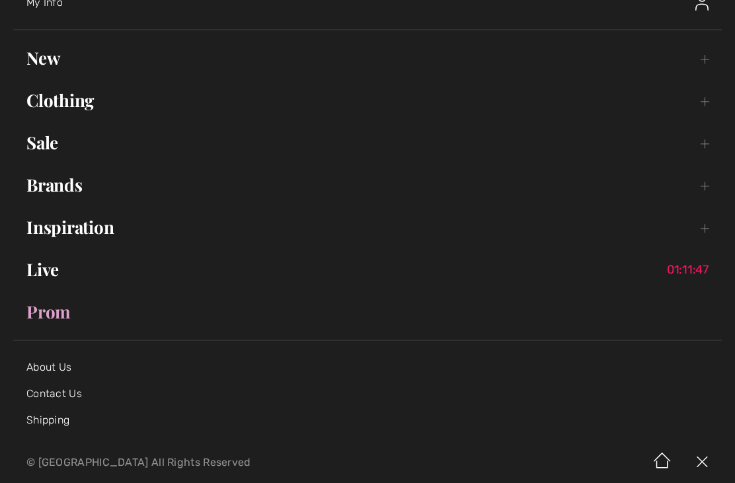
scroll to position [87, 0]
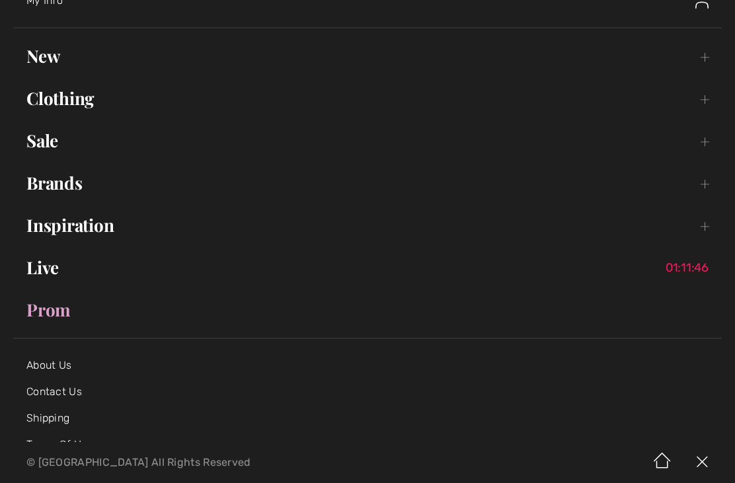
click at [54, 55] on link "New Toggle submenu" at bounding box center [367, 56] width 709 height 29
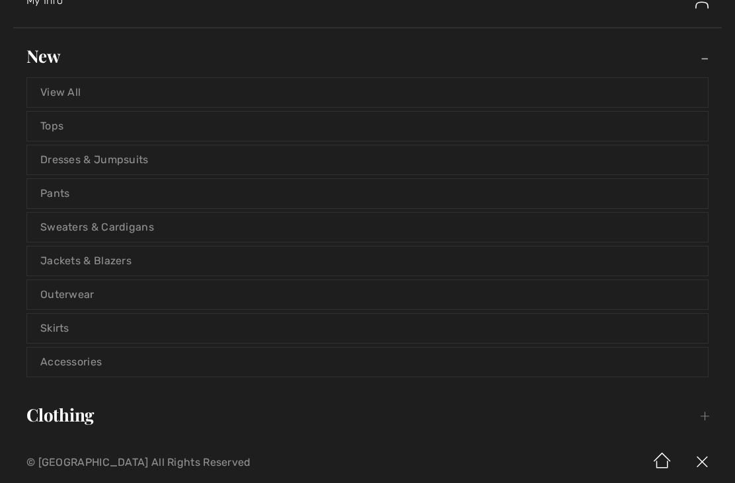
click at [128, 261] on link "Jackets & Blazers" at bounding box center [367, 261] width 681 height 29
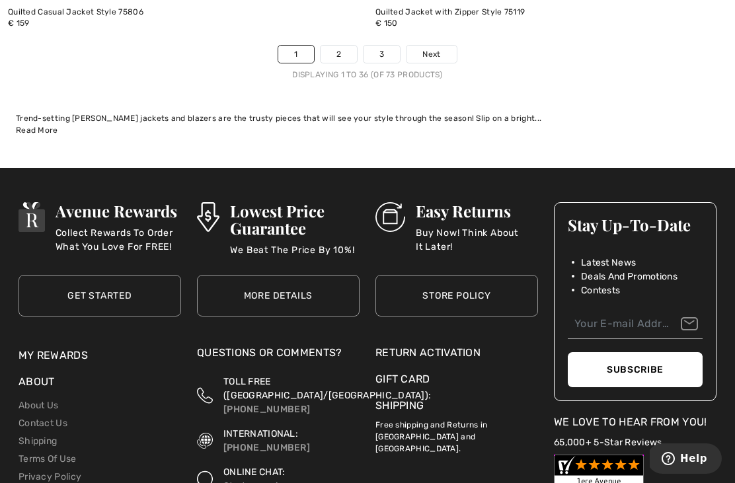
scroll to position [10894, 0]
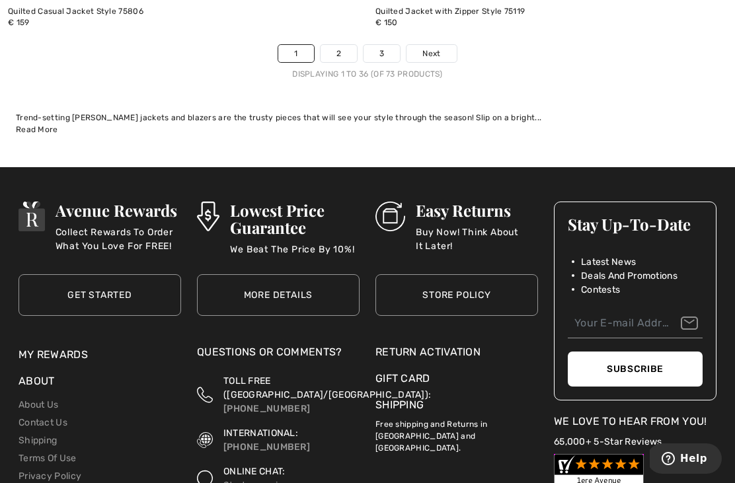
click at [345, 45] on link "2" at bounding box center [339, 53] width 36 height 17
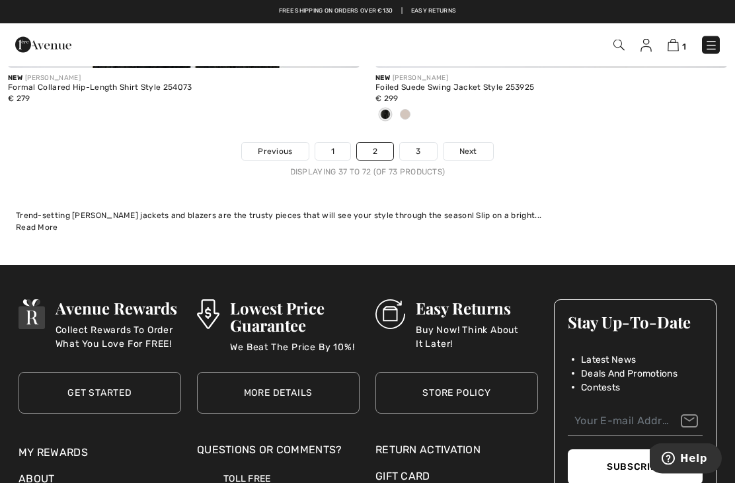
scroll to position [10796, 0]
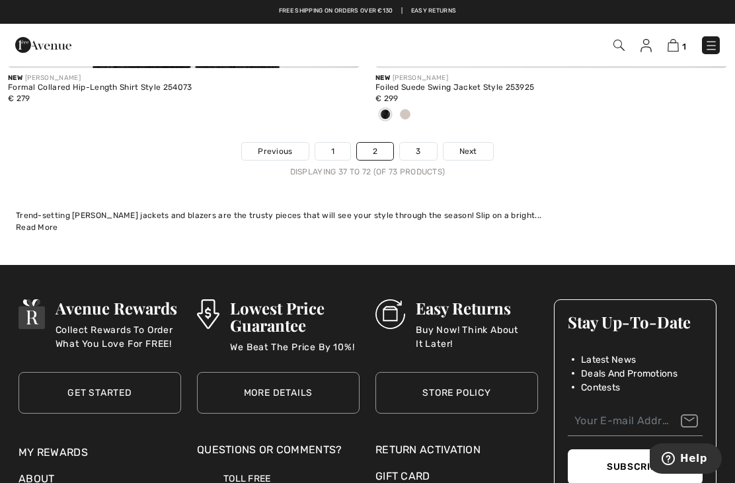
click at [424, 143] on link "3" at bounding box center [418, 151] width 36 height 17
click at [426, 128] on div "New JOSEPH RIBKOFF Foiled Suede Swing Jacket Style 253925 € 299" at bounding box center [551, 105] width 352 height 74
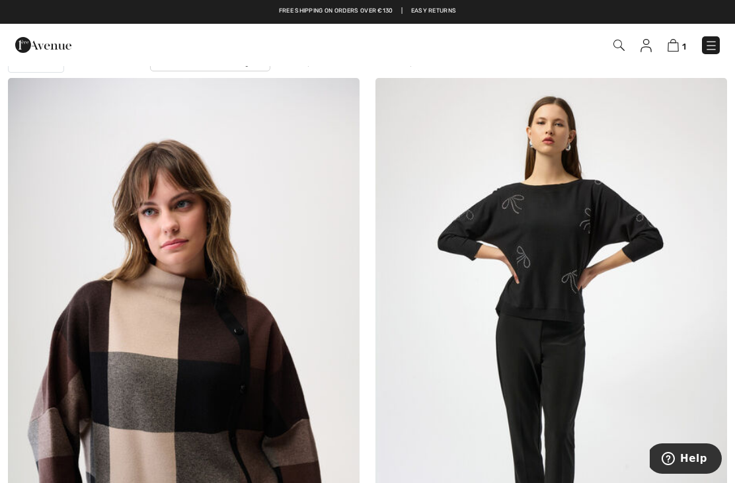
scroll to position [86, 0]
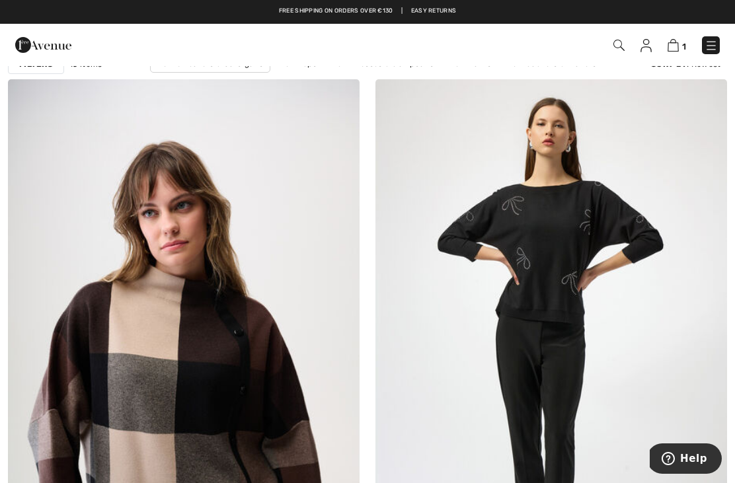
click at [717, 38] on link at bounding box center [711, 45] width 18 height 18
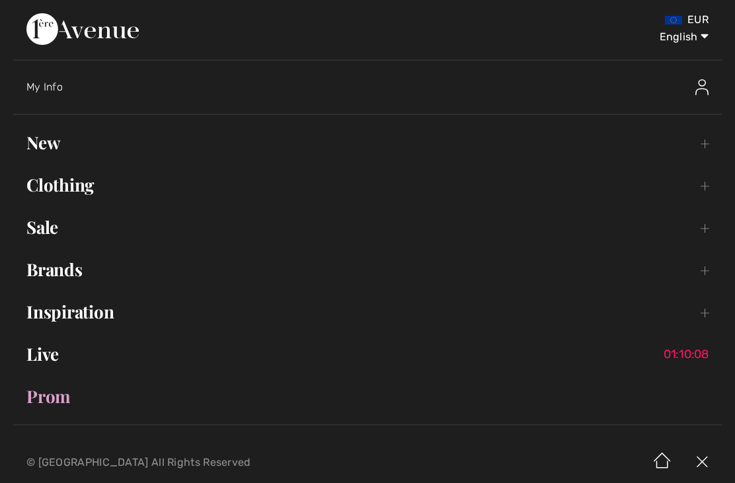
click at [70, 183] on link "Clothing Toggle submenu" at bounding box center [367, 185] width 709 height 29
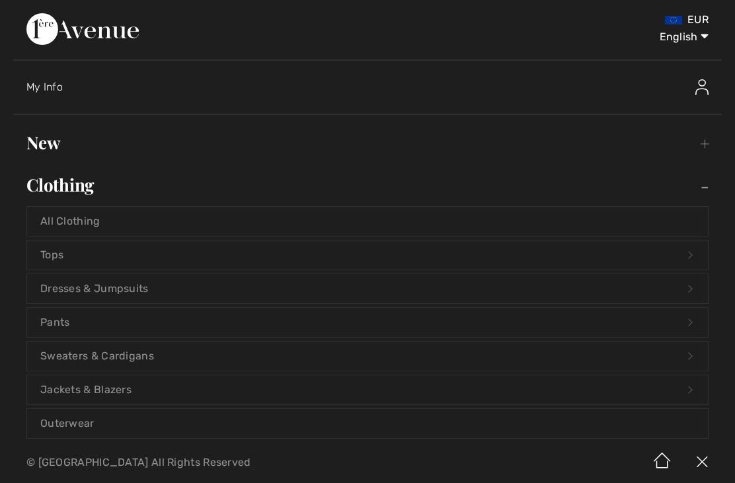
click at [149, 361] on link "Sweaters & Cardigans Open submenu" at bounding box center [367, 356] width 681 height 29
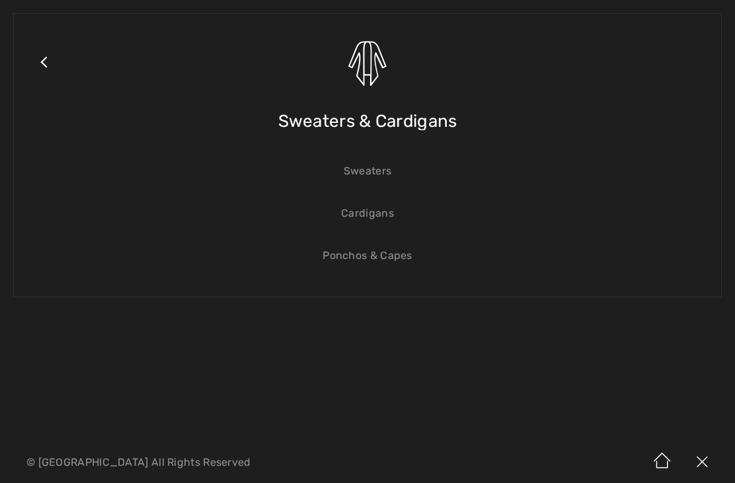
click at [369, 219] on link "Cardigans" at bounding box center [367, 213] width 681 height 29
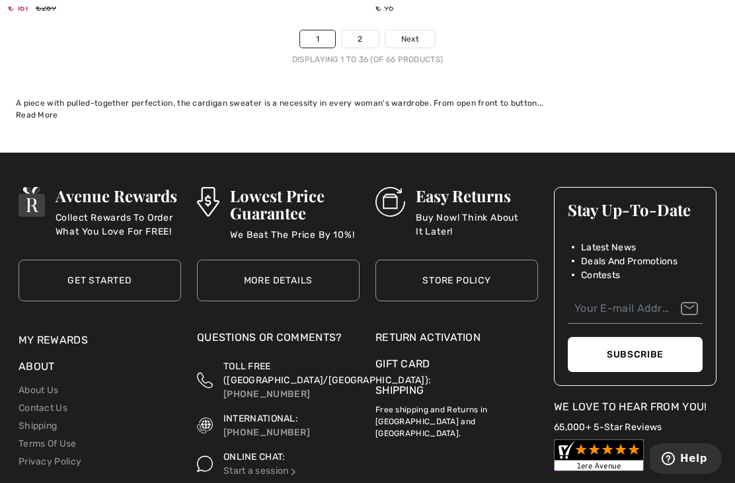
scroll to position [11043, 0]
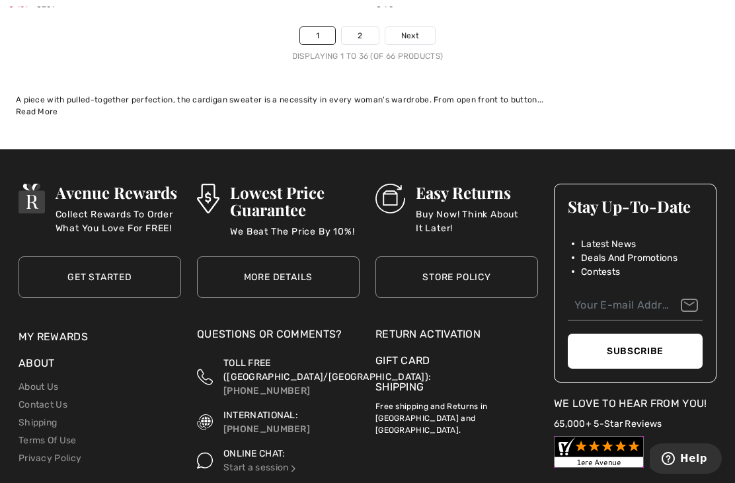
click at [420, 27] on link "Next" at bounding box center [410, 35] width 50 height 17
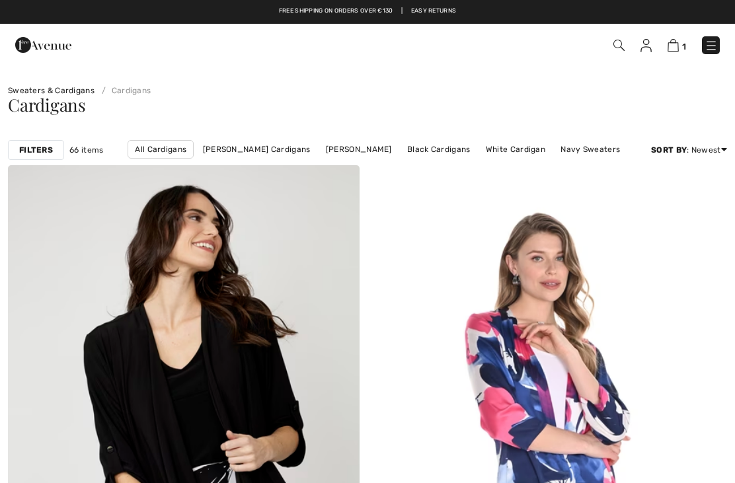
checkbox input "true"
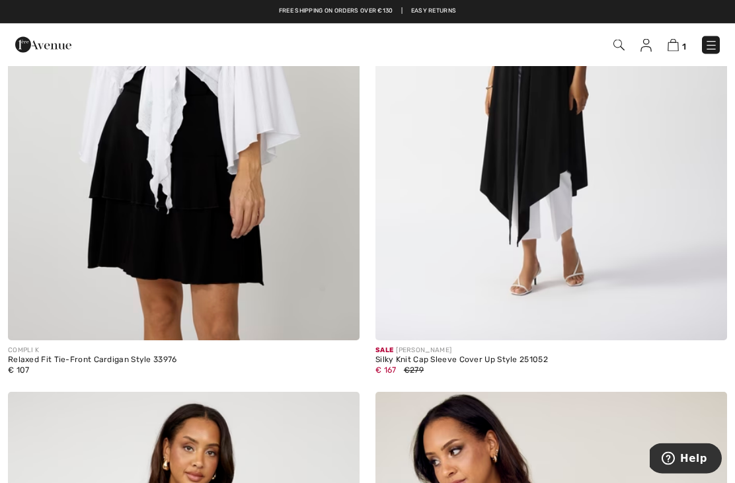
click at [709, 44] on img at bounding box center [711, 45] width 13 height 13
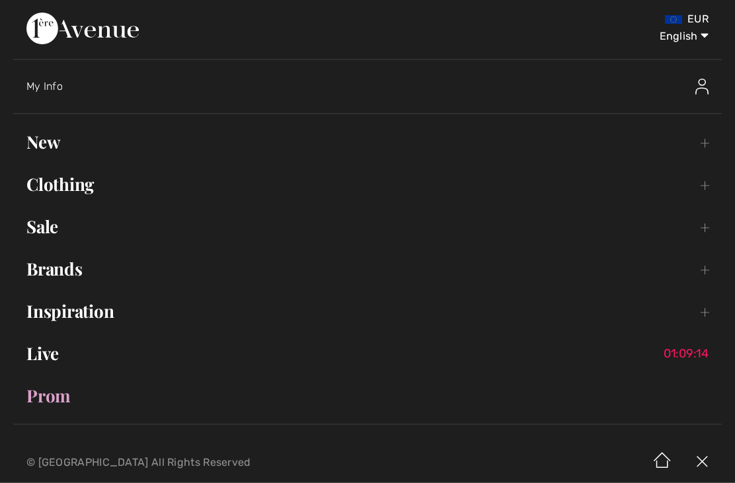
scroll to position [1534, 0]
click at [51, 143] on link "New Toggle submenu" at bounding box center [367, 142] width 709 height 29
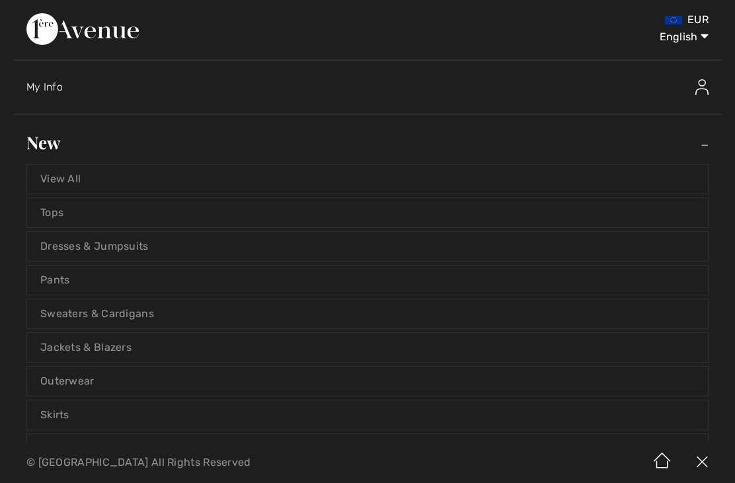
click at [112, 350] on link "Jackets & Blazers" at bounding box center [367, 347] width 681 height 29
click at [114, 354] on link "Jackets & Blazers" at bounding box center [367, 347] width 681 height 29
click at [110, 353] on link "Jackets & Blazers" at bounding box center [367, 347] width 681 height 29
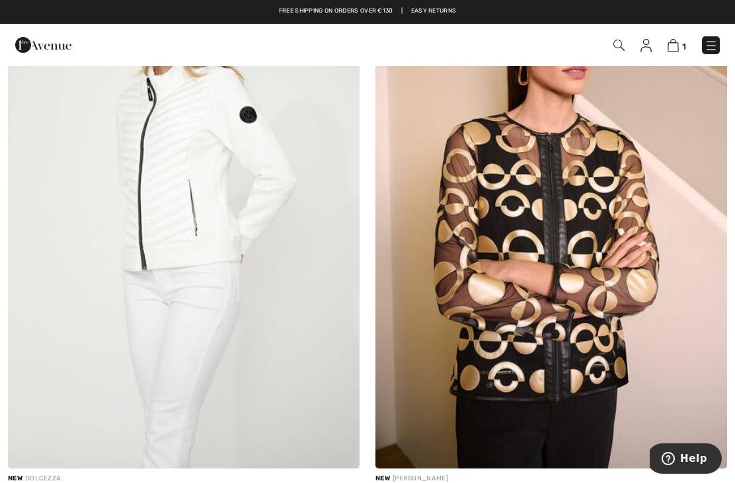
scroll to position [4399, 0]
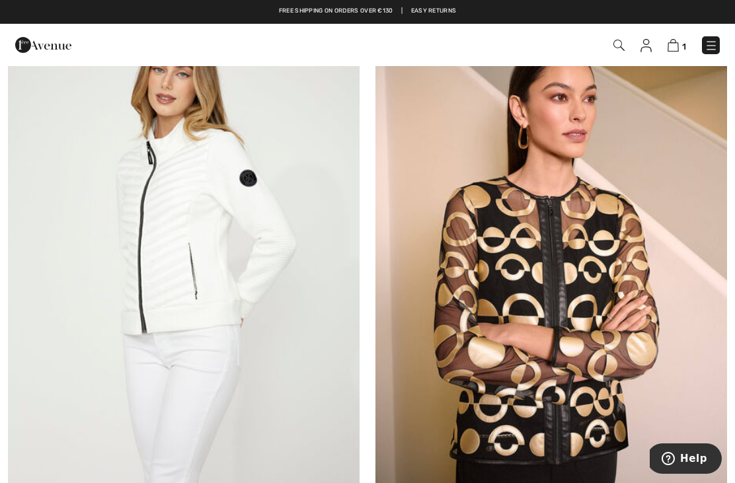
click at [245, 215] on img at bounding box center [184, 268] width 352 height 527
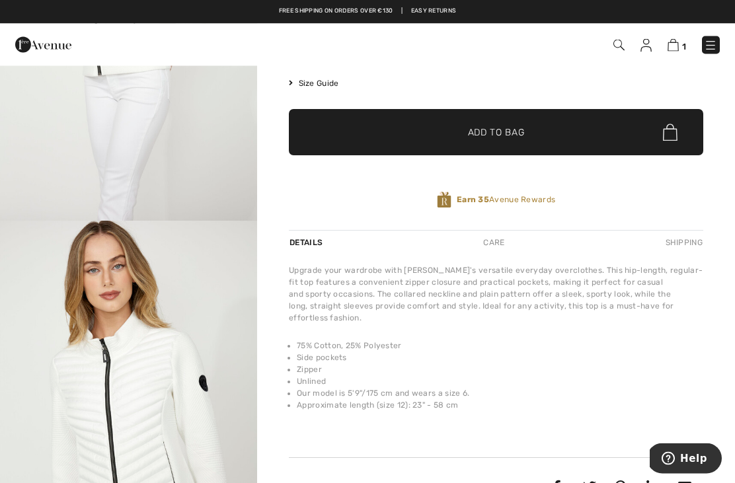
scroll to position [219, 0]
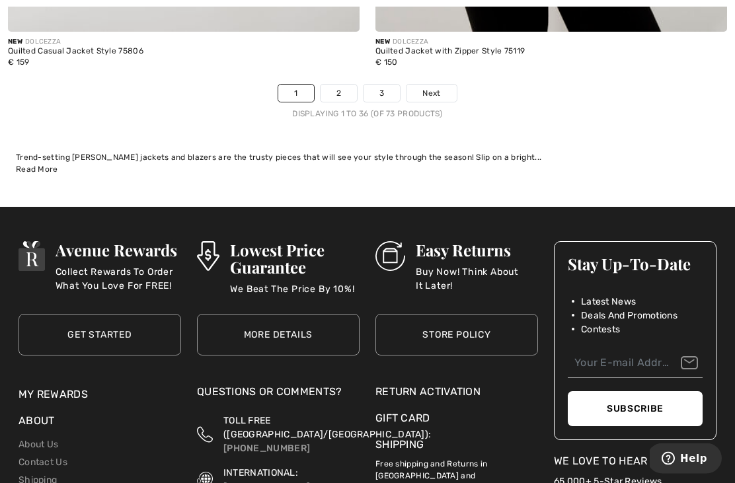
scroll to position [10868, 0]
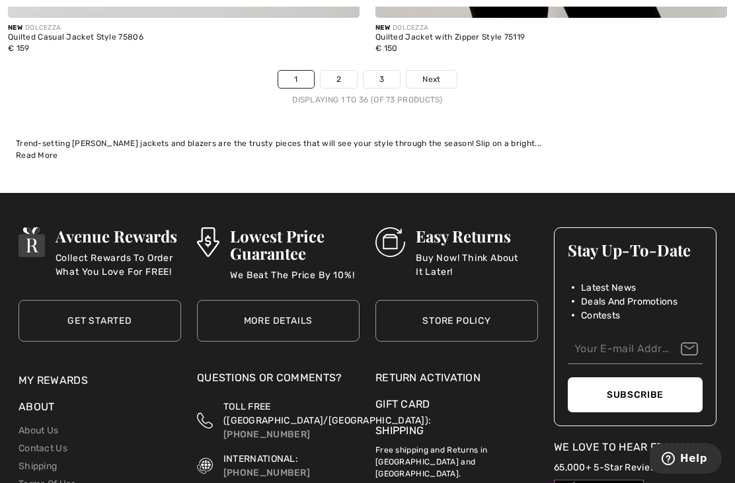
click at [343, 71] on link "2" at bounding box center [339, 79] width 36 height 17
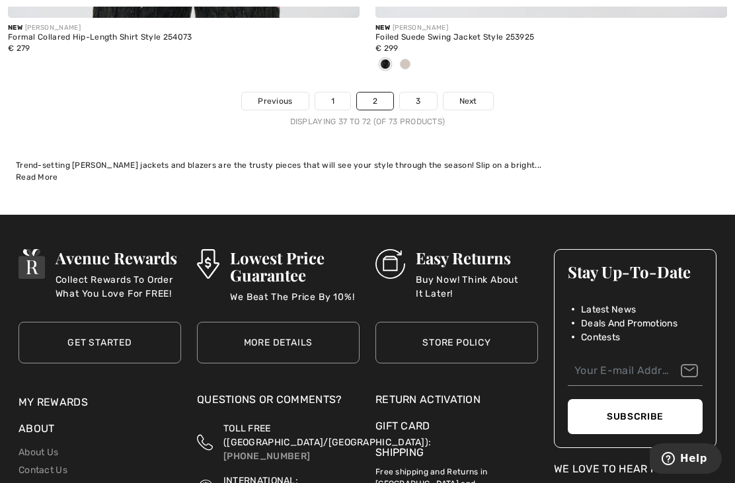
scroll to position [10847, 0]
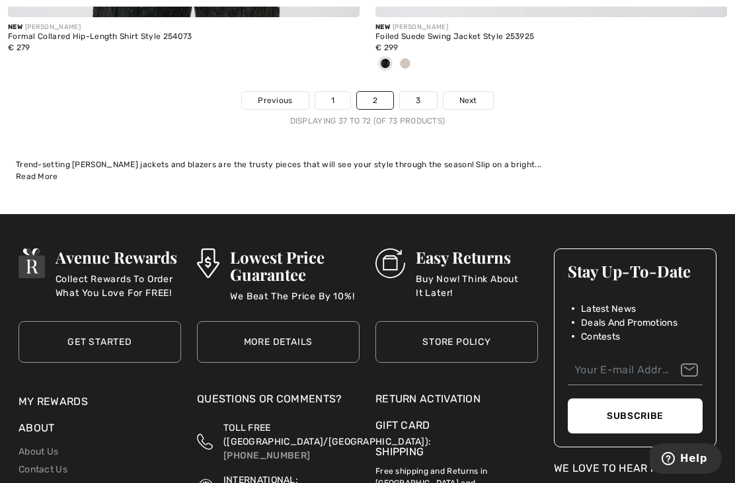
click at [423, 92] on link "3" at bounding box center [418, 100] width 36 height 17
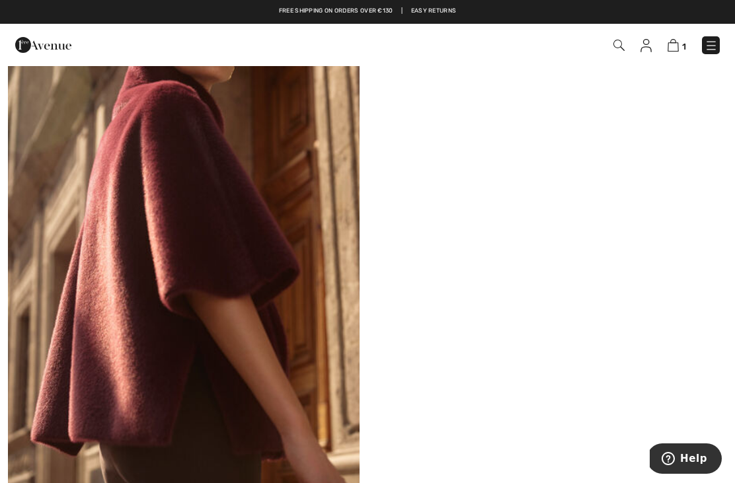
scroll to position [202, 0]
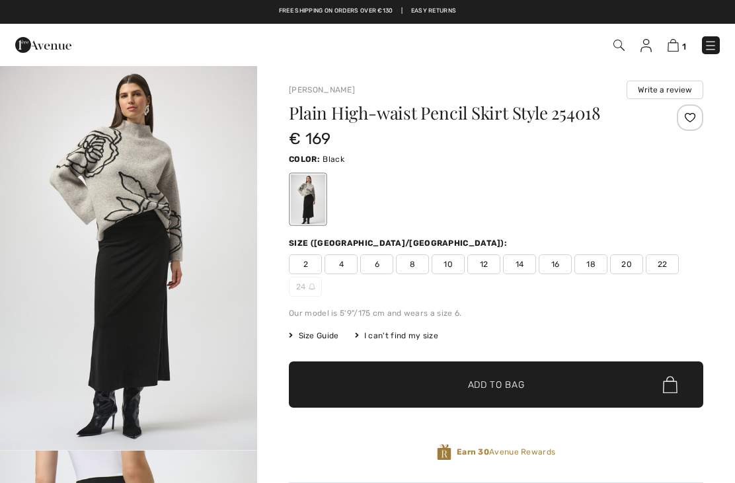
checkbox input "true"
click at [711, 44] on img at bounding box center [710, 45] width 13 height 13
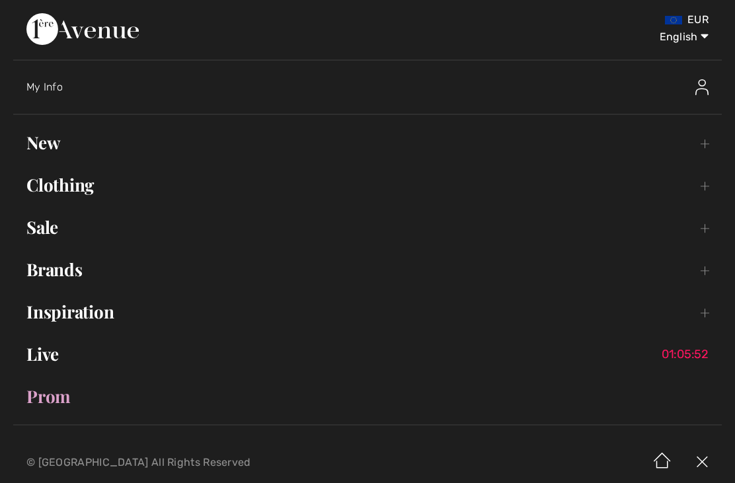
click at [56, 136] on link "New Toggle submenu" at bounding box center [367, 142] width 709 height 29
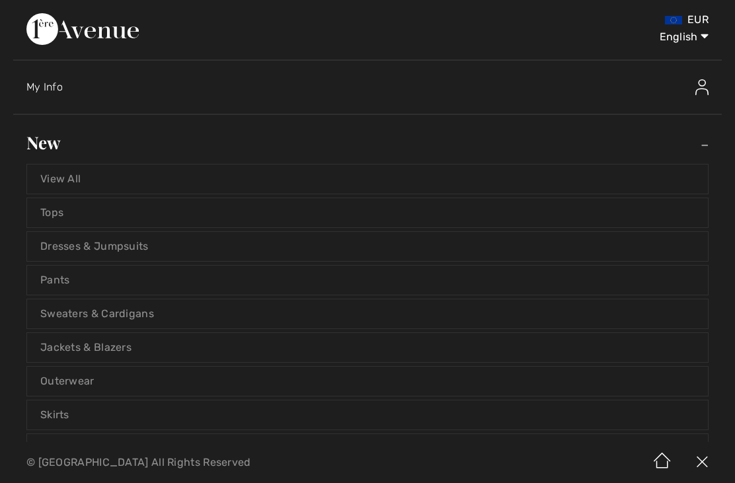
click at [119, 351] on link "Jackets & Blazers" at bounding box center [367, 347] width 681 height 29
click at [83, 345] on link "Jackets & Blazers" at bounding box center [367, 347] width 681 height 29
click at [130, 346] on link "Jackets & Blazers" at bounding box center [367, 347] width 681 height 29
click at [112, 350] on link "Jackets & Blazers" at bounding box center [367, 347] width 681 height 29
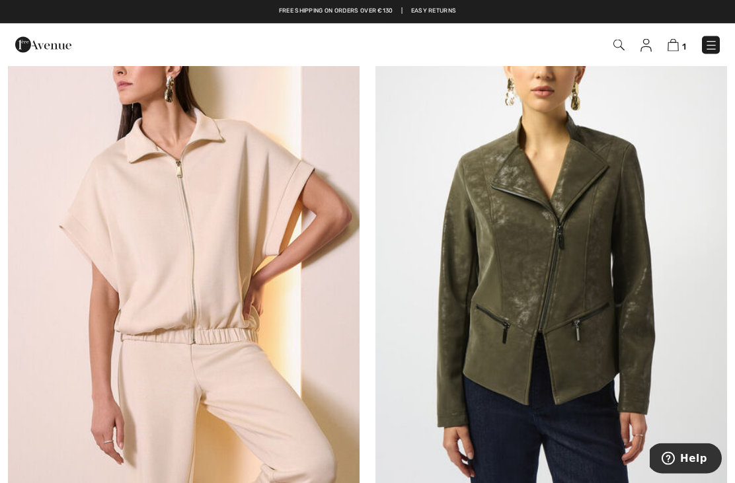
scroll to position [8593, 0]
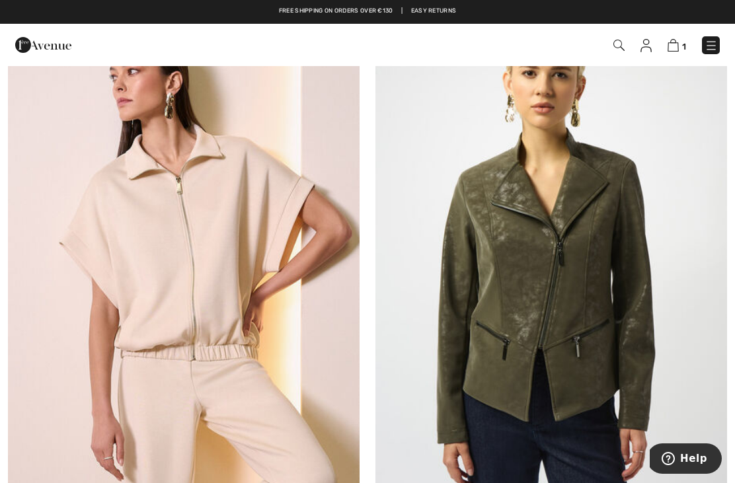
click at [711, 50] on img at bounding box center [711, 45] width 13 height 13
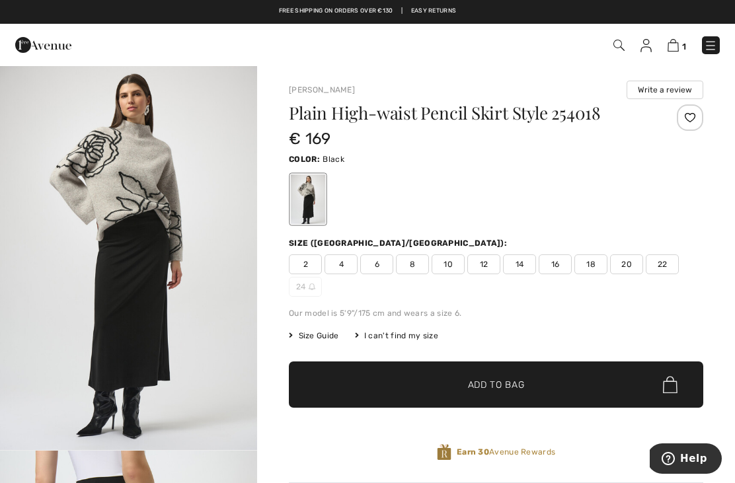
click at [726, 46] on div "1 Checkout" at bounding box center [518, 45] width 422 height 27
click at [705, 51] on img at bounding box center [710, 45] width 13 height 13
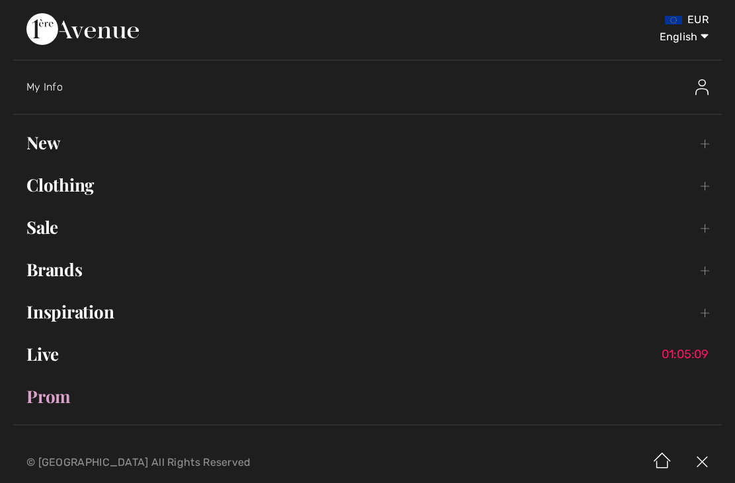
click at [46, 151] on link "New Toggle submenu" at bounding box center [367, 142] width 709 height 29
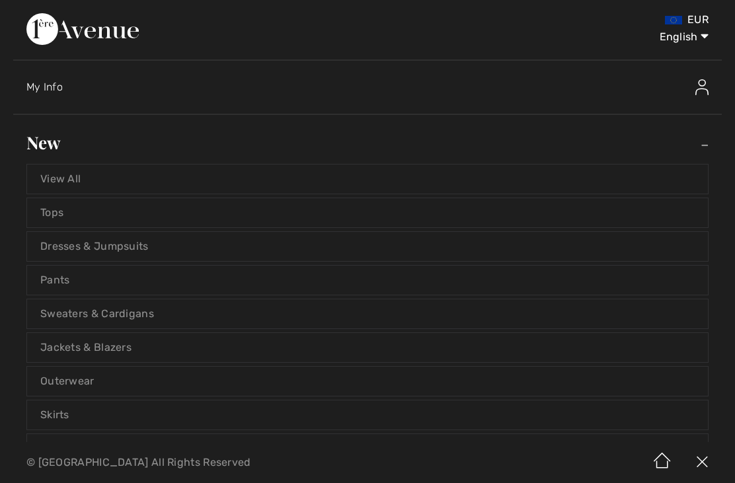
click at [77, 375] on link "Outerwear" at bounding box center [367, 381] width 681 height 29
click at [83, 388] on link "Outerwear" at bounding box center [367, 381] width 681 height 29
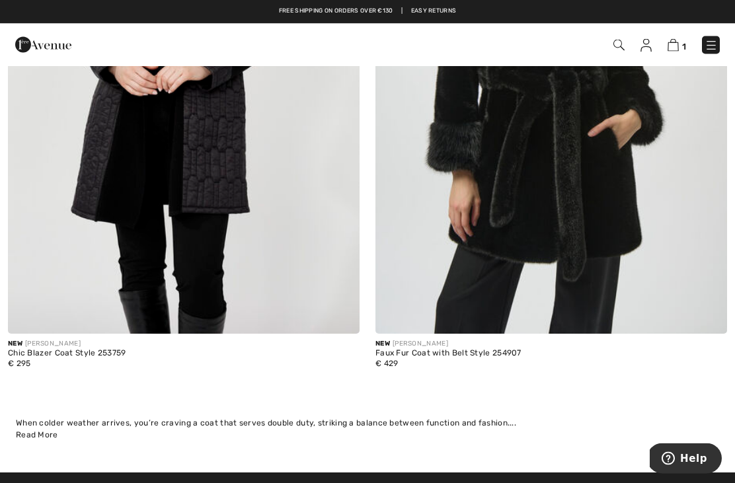
scroll to position [1562, 0]
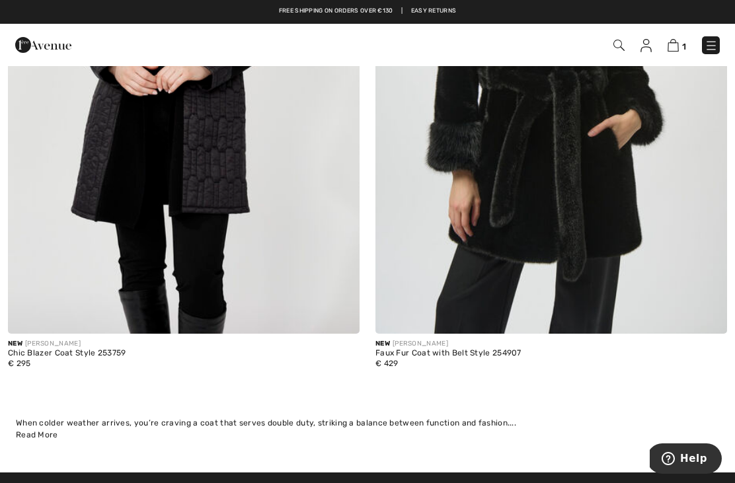
click at [708, 41] on img at bounding box center [711, 45] width 13 height 13
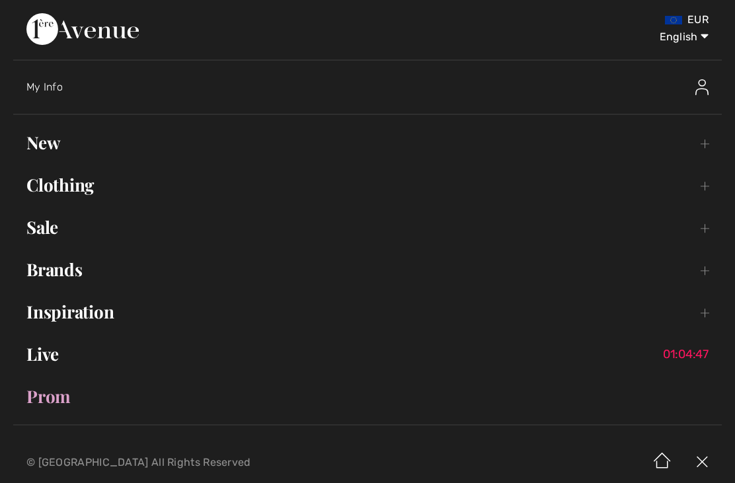
click at [70, 185] on link "Clothing Toggle submenu" at bounding box center [367, 185] width 709 height 29
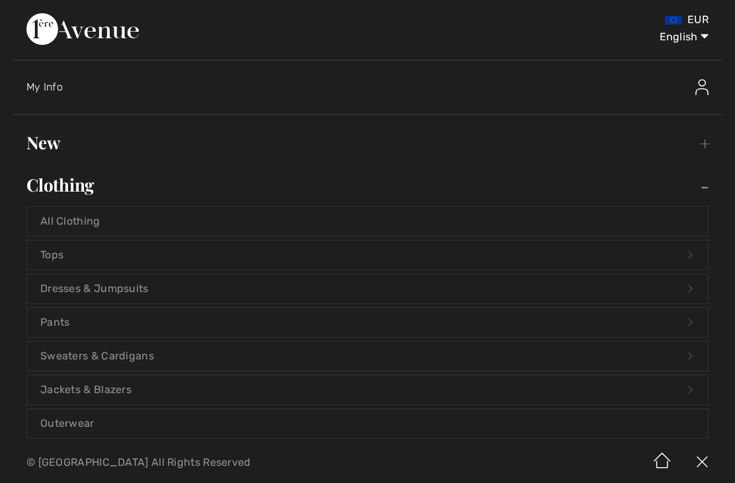
click at [67, 430] on link "Outerwear" at bounding box center [367, 423] width 681 height 29
click at [65, 429] on link "Outerwear" at bounding box center [367, 423] width 681 height 29
click at [88, 428] on link "Outerwear" at bounding box center [367, 423] width 681 height 29
click at [81, 435] on link "Outerwear" at bounding box center [367, 423] width 681 height 29
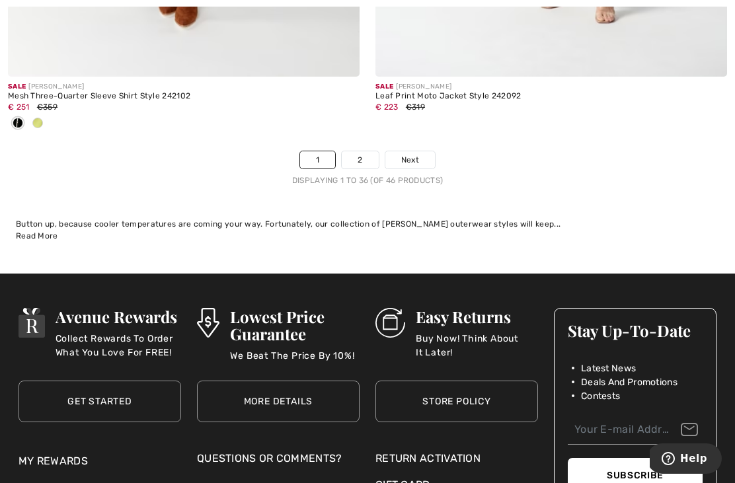
scroll to position [10900, 0]
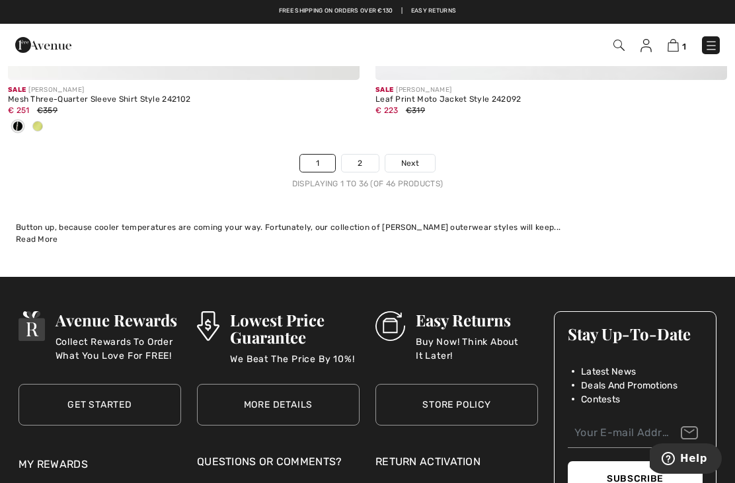
click at [363, 155] on link "2" at bounding box center [360, 163] width 36 height 17
click at [360, 155] on link "2" at bounding box center [360, 163] width 36 height 17
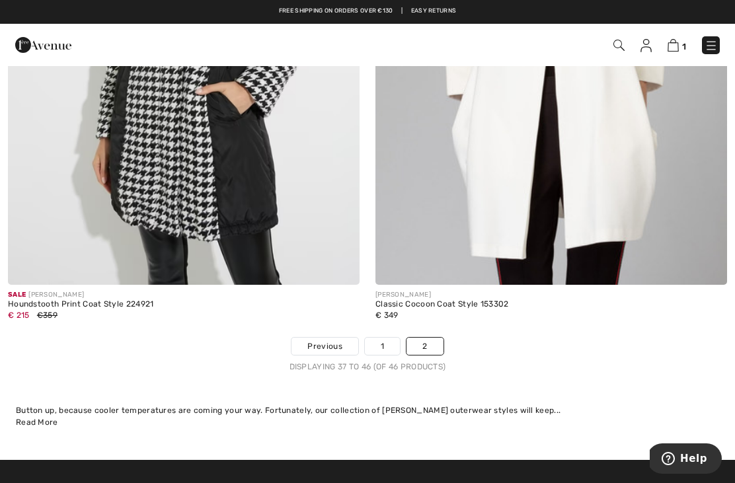
scroll to position [2714, 0]
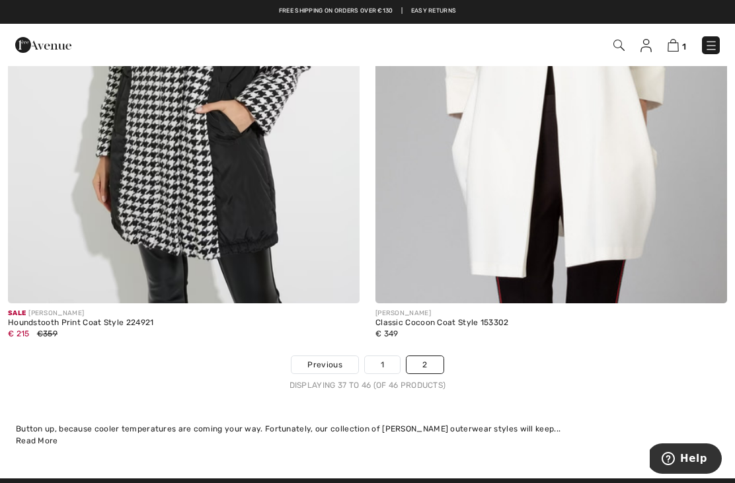
click at [713, 48] on img at bounding box center [711, 45] width 13 height 13
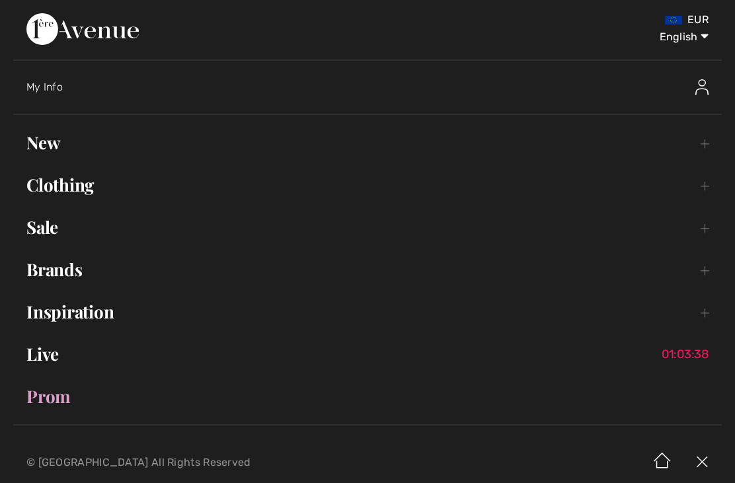
click at [47, 232] on link "Sale Toggle submenu" at bounding box center [367, 227] width 709 height 29
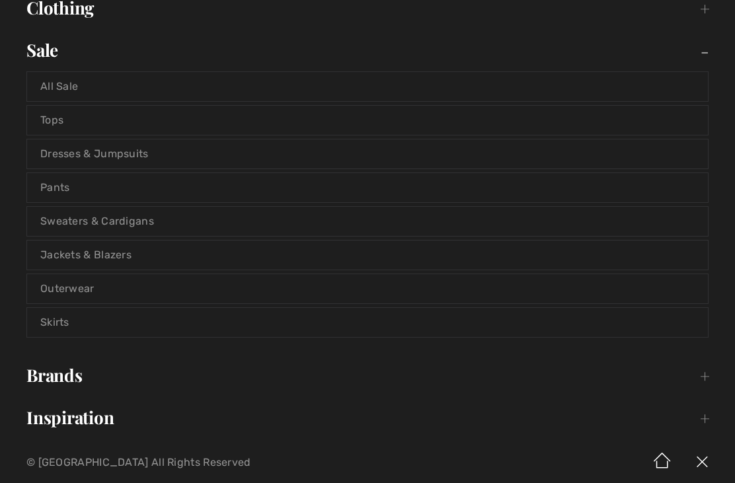
scroll to position [180, 0]
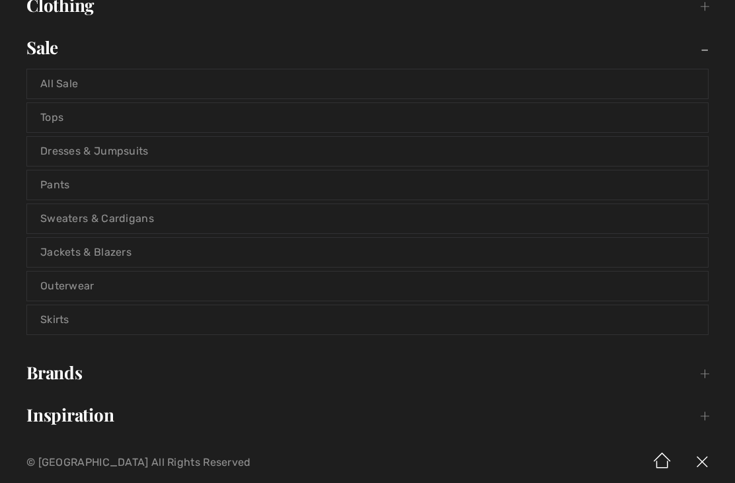
click at [75, 290] on link "Outerwear" at bounding box center [367, 286] width 681 height 29
click at [83, 285] on link "Outerwear" at bounding box center [367, 286] width 681 height 29
click at [73, 299] on link "Outerwear" at bounding box center [367, 286] width 681 height 29
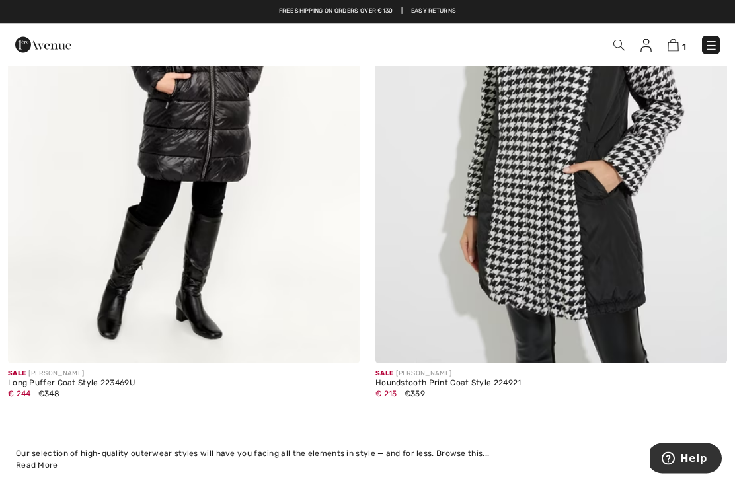
scroll to position [6903, 0]
